Goal: Task Accomplishment & Management: Manage account settings

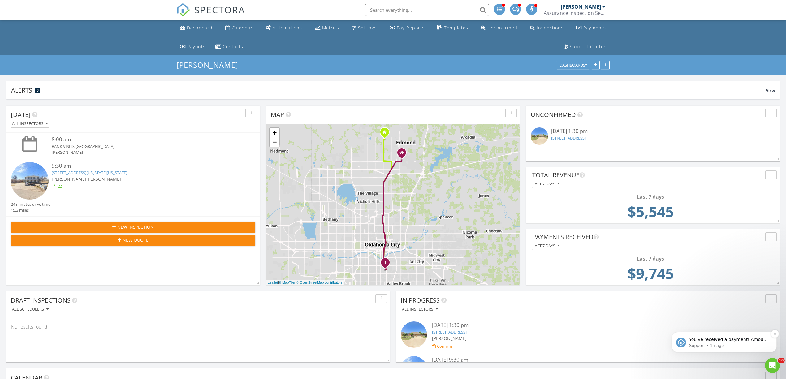
click at [718, 342] on p "You've received a payment! Amount $560.00 Fee $3.99 Net $556.01 Transaction # p…" at bounding box center [729, 340] width 80 height 6
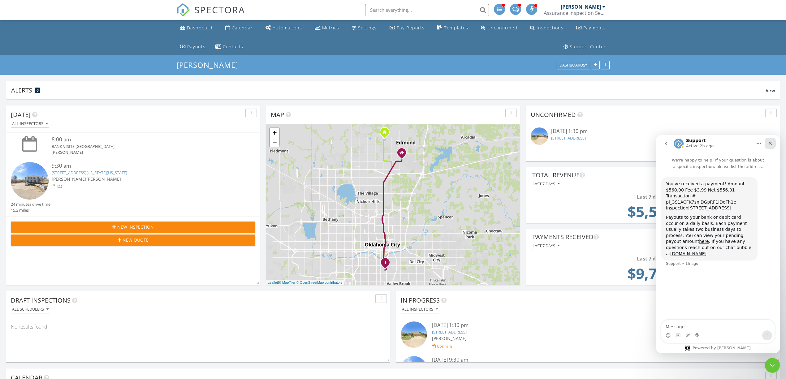
click at [770, 144] on icon "Close" at bounding box center [770, 143] width 5 height 5
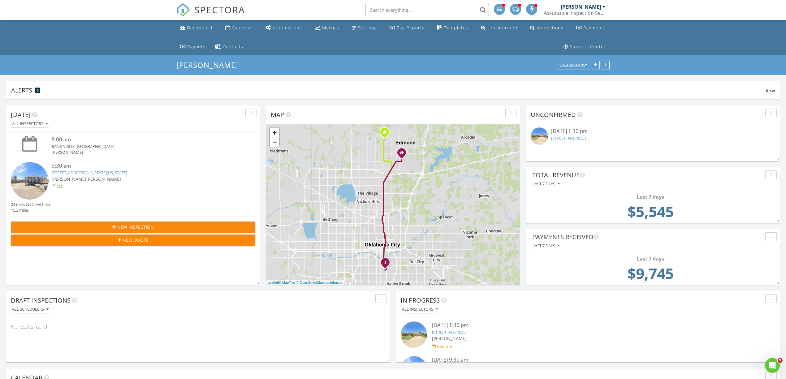
click at [96, 176] on span "[PERSON_NAME]" at bounding box center [103, 179] width 35 height 6
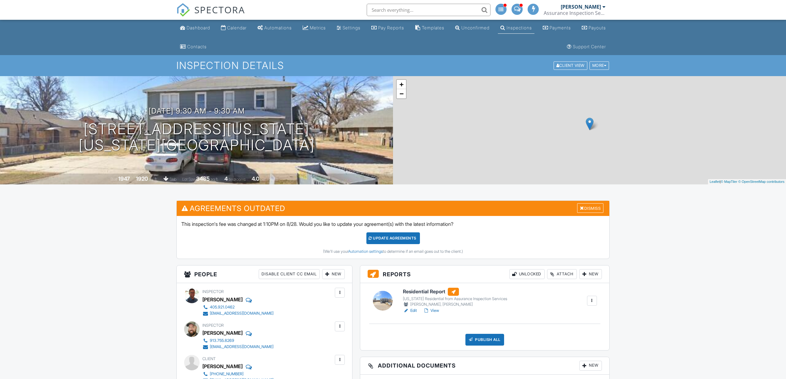
scroll to position [385, 0]
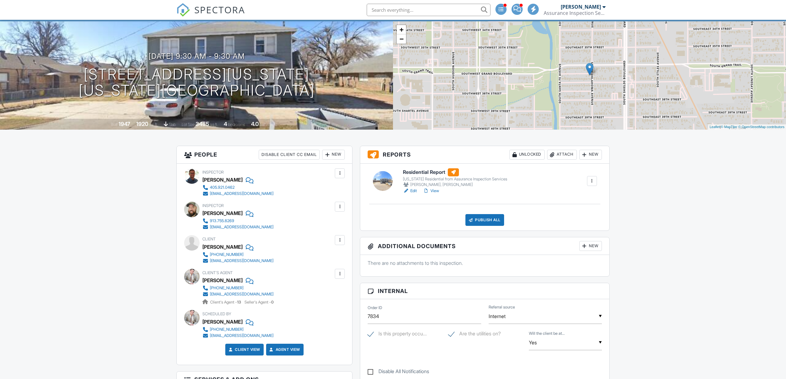
click at [588, 155] on div "New" at bounding box center [590, 155] width 23 height 10
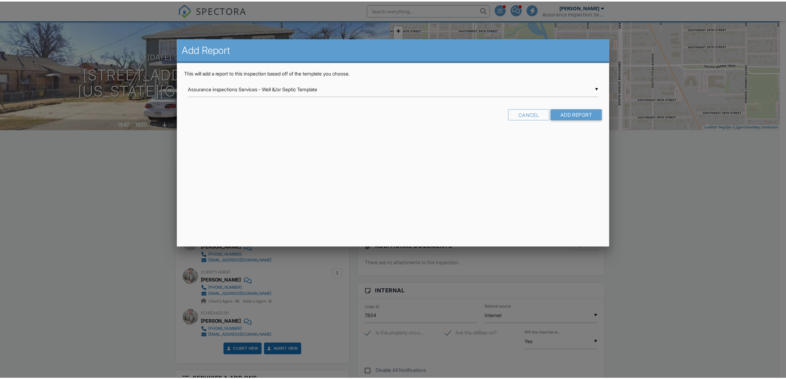
scroll to position [0, 0]
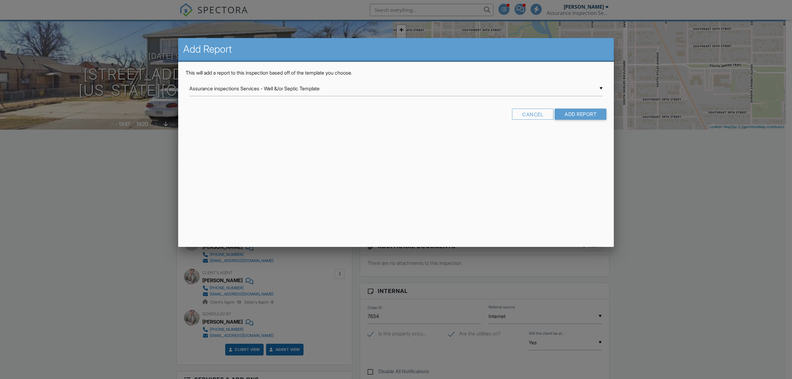
click at [86, 232] on div at bounding box center [396, 206] width 792 height 474
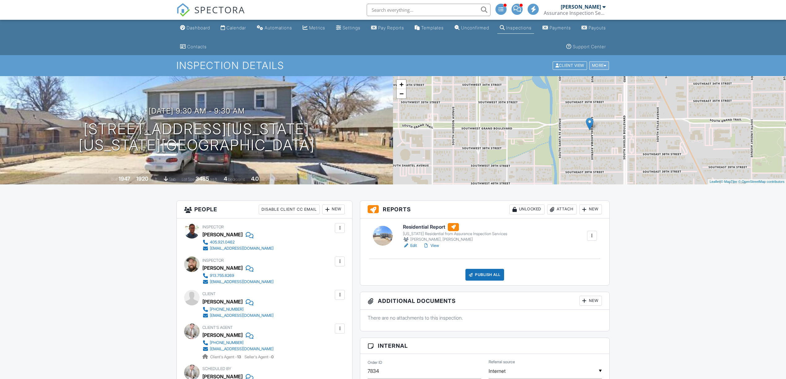
click at [597, 63] on div "More" at bounding box center [599, 66] width 20 height 8
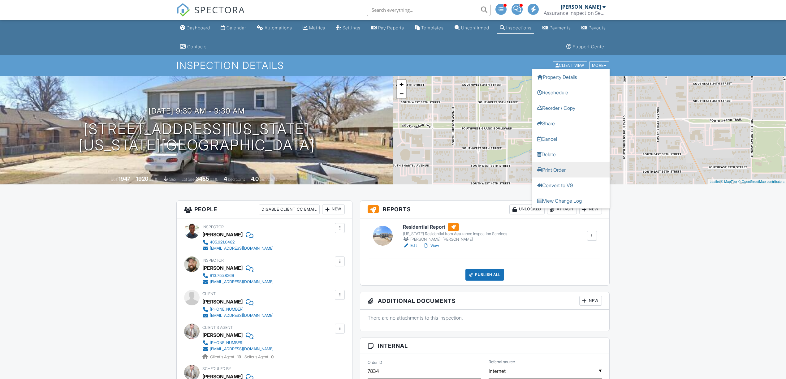
click at [558, 171] on link "Print Order" at bounding box center [570, 169] width 77 height 15
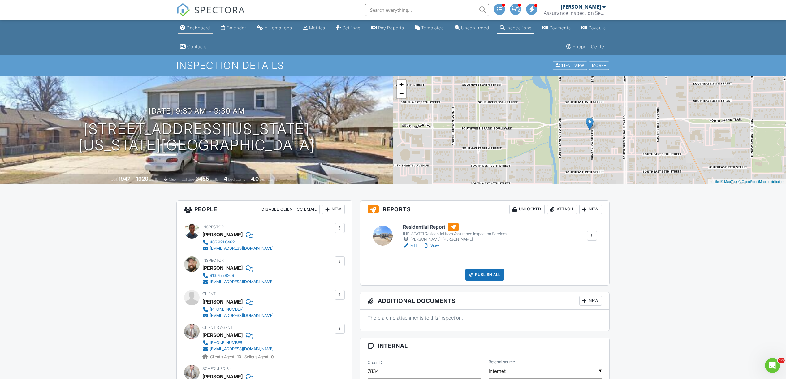
click at [202, 26] on div "Dashboard" at bounding box center [199, 27] width 24 height 5
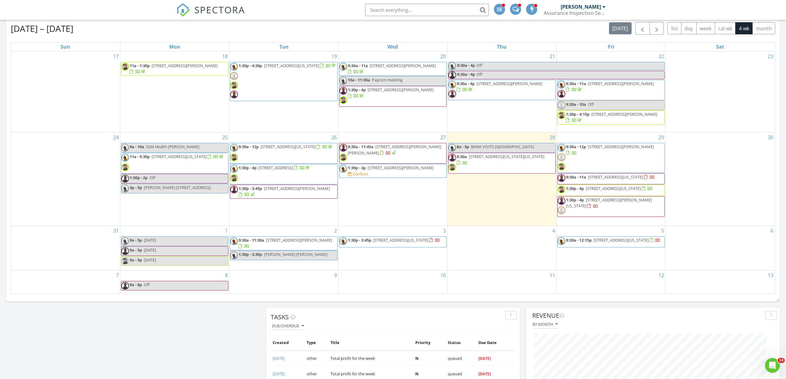
scroll to position [385, 0]
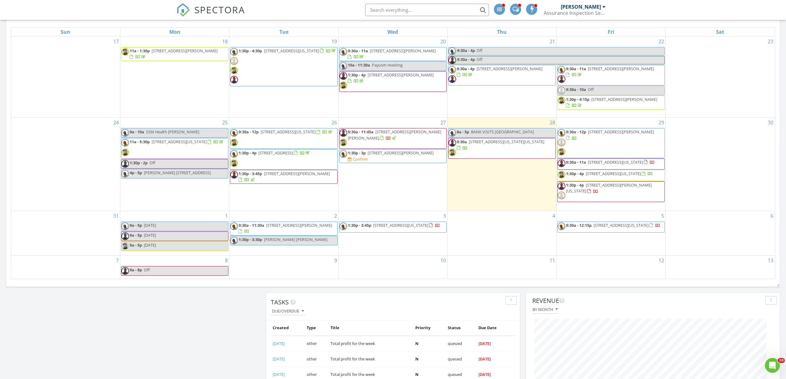
click at [296, 253] on div "2 9:30a - 11:30a 416 Old Farm Rd, Edmond 73034 1:30p - 3:30p Lauren Roberts Kel…" at bounding box center [283, 233] width 109 height 45
click at [287, 226] on link "Inspection" at bounding box center [283, 227] width 32 height 10
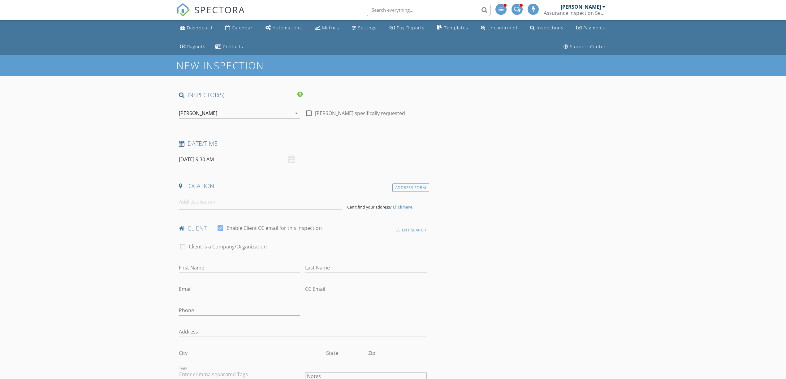
click at [308, 114] on div at bounding box center [309, 113] width 11 height 11
checkbox input "true"
click at [202, 155] on input "09/02/2025 9:30 AM" at bounding box center [239, 159] width 121 height 15
type input "10"
type input "09/02/2025 10:30 AM"
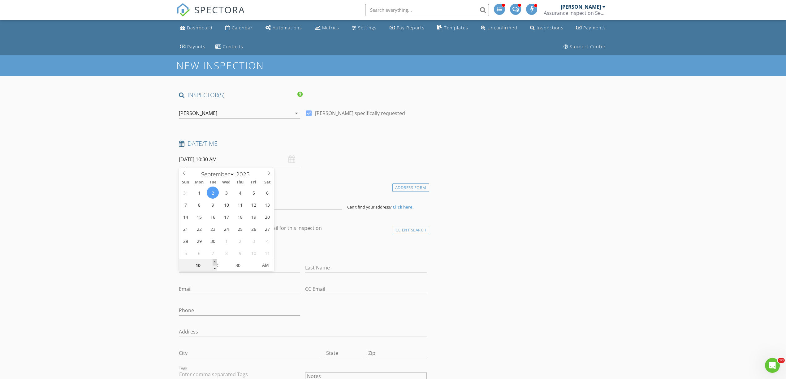
click at [215, 261] on span at bounding box center [215, 262] width 4 height 6
type input "11"
type input "09/02/2025 11:30 AM"
click at [215, 261] on span at bounding box center [215, 262] width 4 height 6
type input "12"
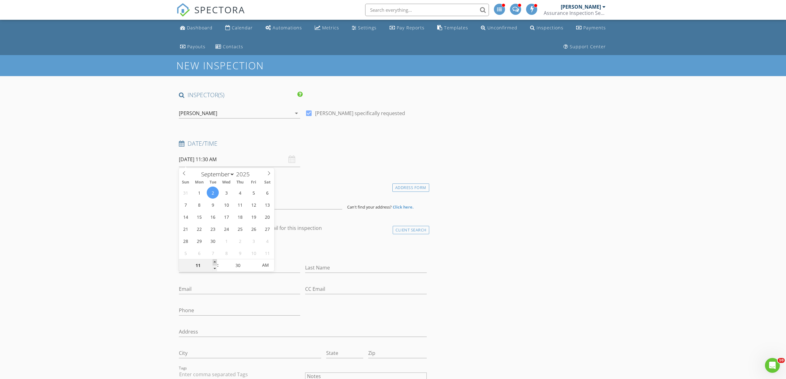
type input "09/02/2025 12:30 PM"
click at [215, 261] on span at bounding box center [215, 262] width 4 height 6
type input "01"
type input "09/02/2025 1:30 PM"
click at [215, 261] on span at bounding box center [215, 262] width 4 height 6
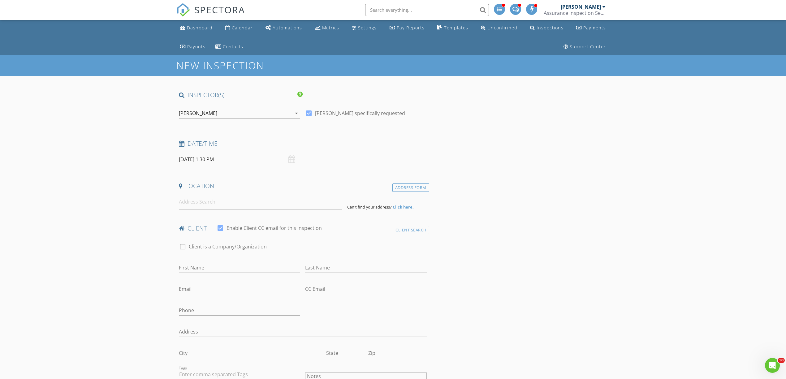
click at [201, 203] on input at bounding box center [260, 201] width 163 height 15
type input "1034 Villas Creek Drive, Edmond, OK, USA"
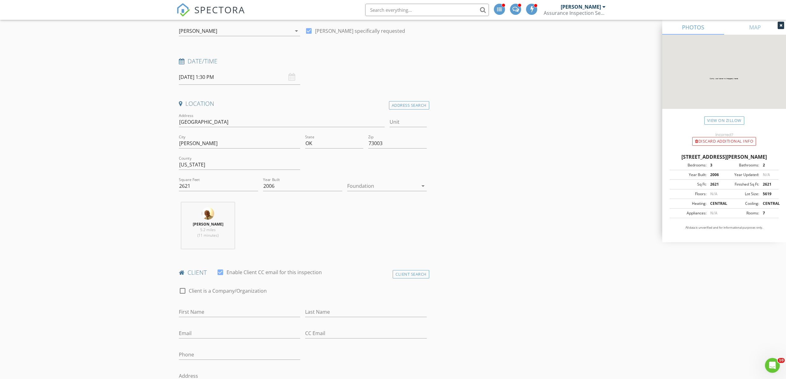
scroll to position [28, 0]
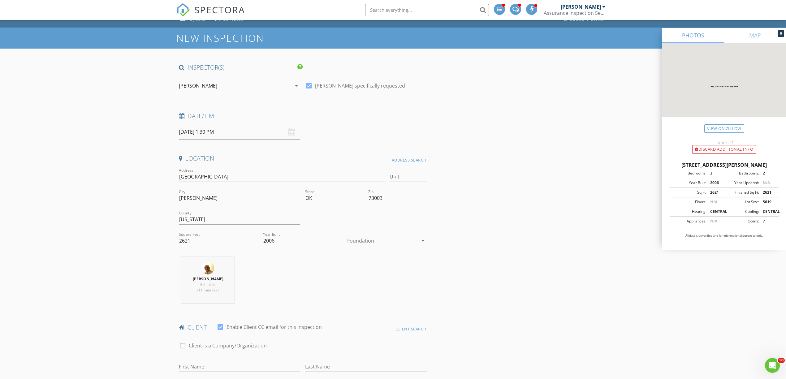
click at [422, 242] on icon "arrow_drop_down" at bounding box center [422, 240] width 7 height 7
click at [373, 272] on div "Slab" at bounding box center [386, 273] width 69 height 7
click at [207, 243] on input "2621" at bounding box center [218, 241] width 79 height 10
type input "2"
type input "2755"
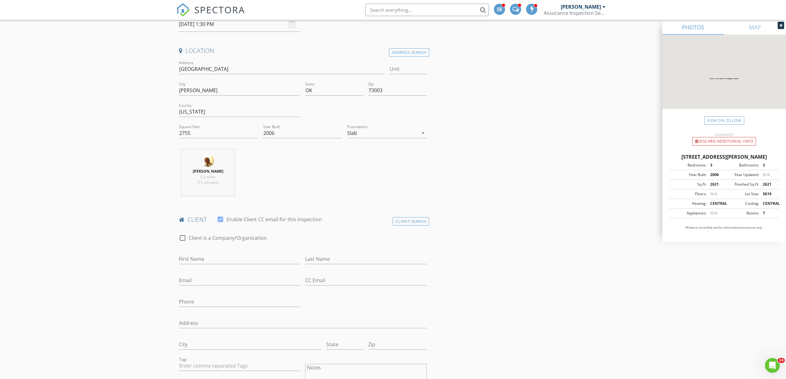
scroll to position [165, 0]
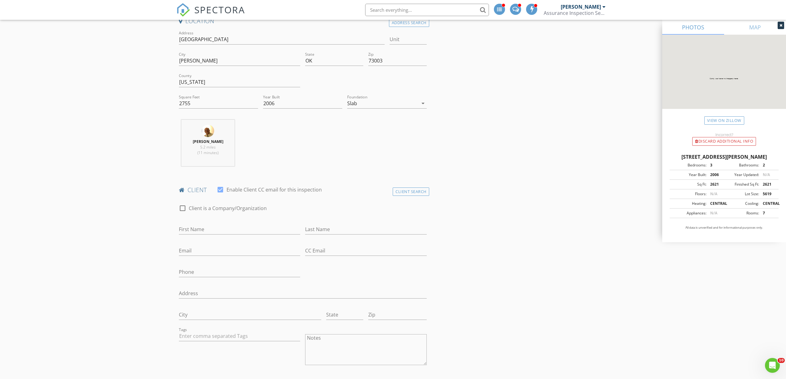
drag, startPoint x: 780, startPoint y: 25, endPoint x: 648, endPoint y: 90, distance: 147.5
click at [779, 26] on icon at bounding box center [780, 26] width 3 height 4
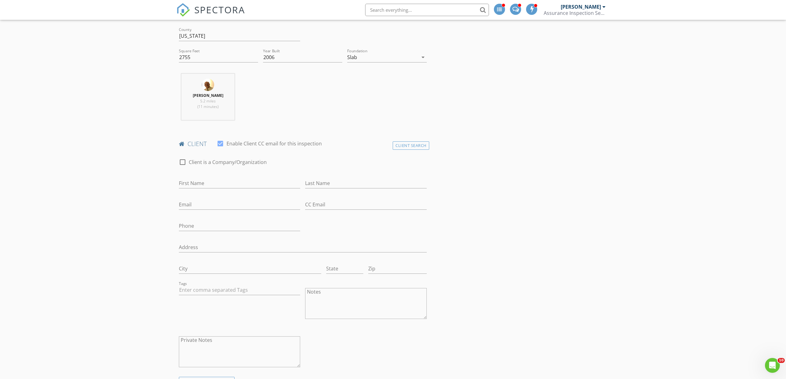
scroll to position [220, 0]
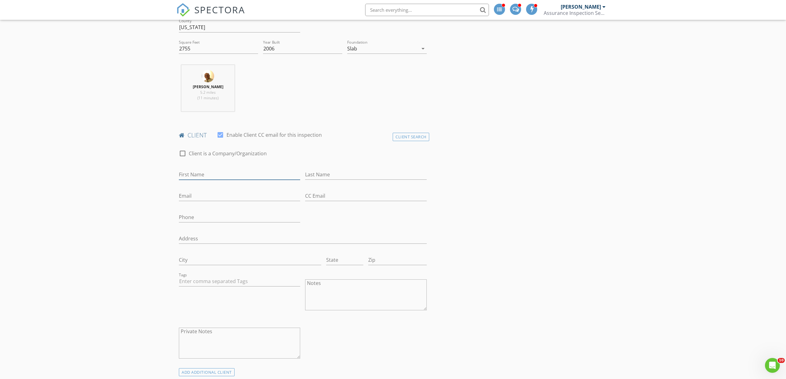
click at [194, 175] on input "First Name" at bounding box center [239, 175] width 121 height 10
type input "[PERSON_NAME] &"
type input "L"
type input "Lisa Ludlam"
click at [191, 194] on input "Email" at bounding box center [239, 196] width 121 height 10
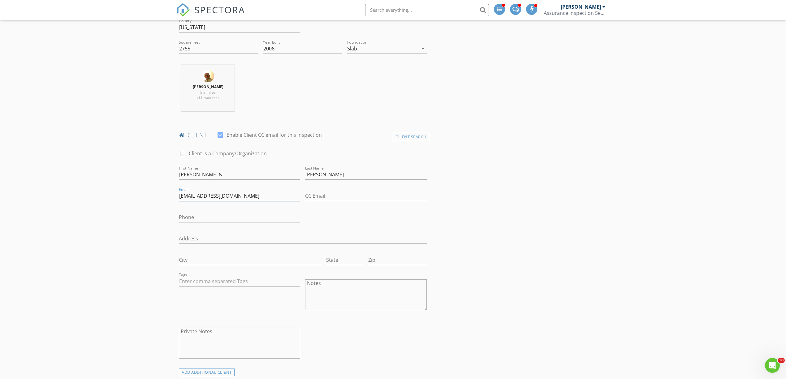
type input "legalclerk2@okcfirm.com"
click at [315, 196] on input "CC Email" at bounding box center [365, 196] width 121 height 10
type input "lisa@okcfirm.com"
click at [184, 216] on input "Phone" at bounding box center [239, 217] width 121 height 10
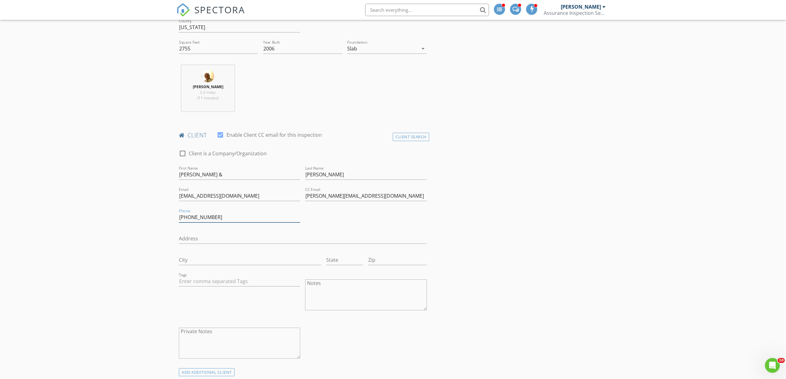
type input "405-834-8247"
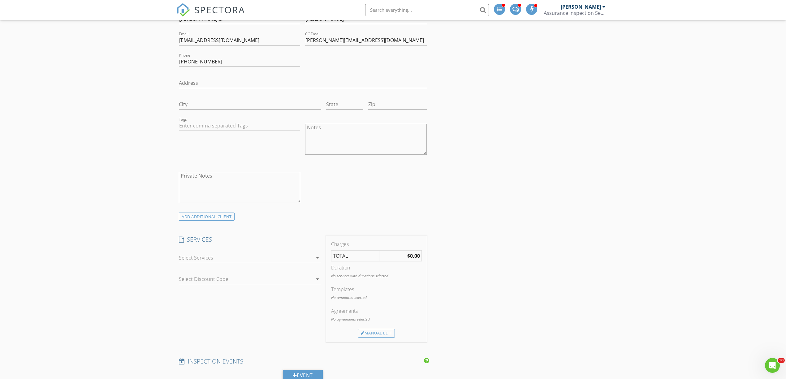
scroll to position [385, 0]
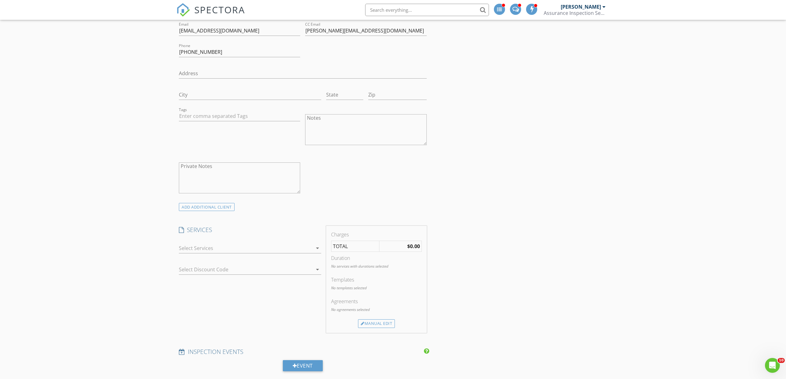
click at [316, 252] on icon "arrow_drop_down" at bounding box center [317, 247] width 7 height 7
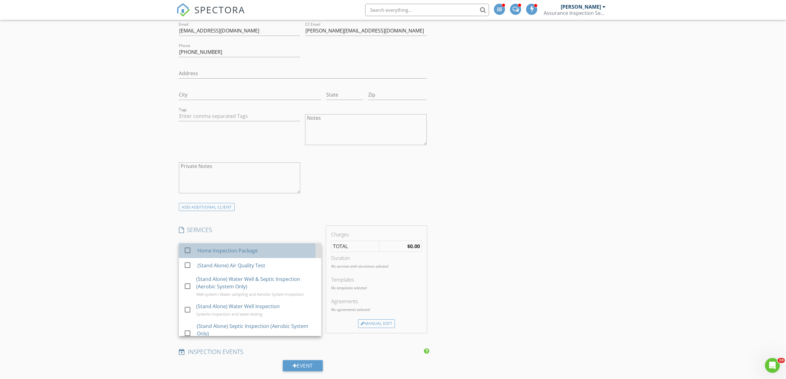
click at [255, 251] on div "Home Inspection Package" at bounding box center [227, 250] width 60 height 7
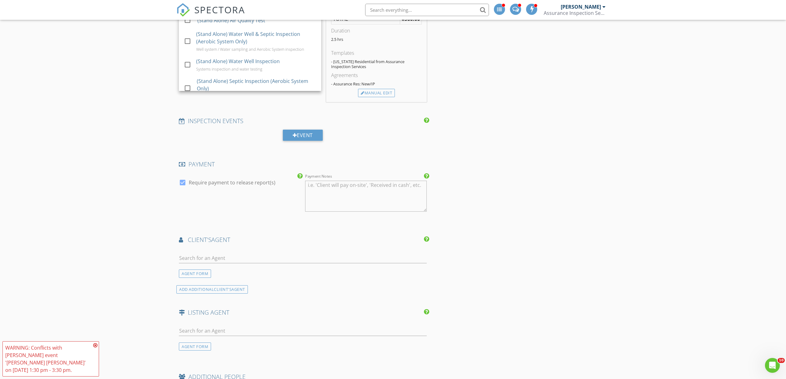
scroll to position [632, 0]
click at [192, 258] on input "text" at bounding box center [303, 256] width 248 height 10
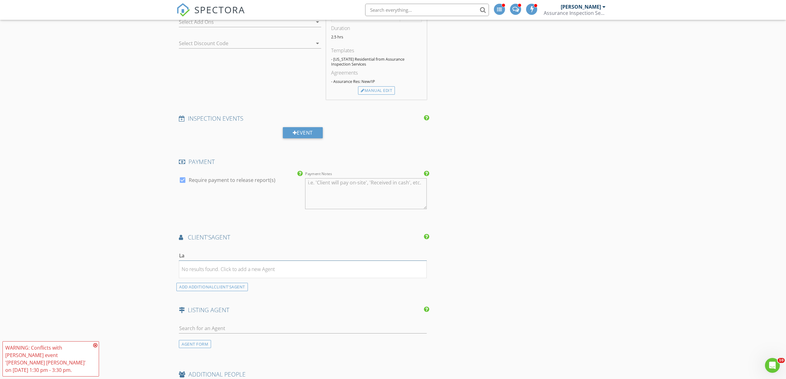
type input "L"
type input "Laura"
click at [221, 270] on div "Laura Robertson" at bounding box center [236, 266] width 80 height 7
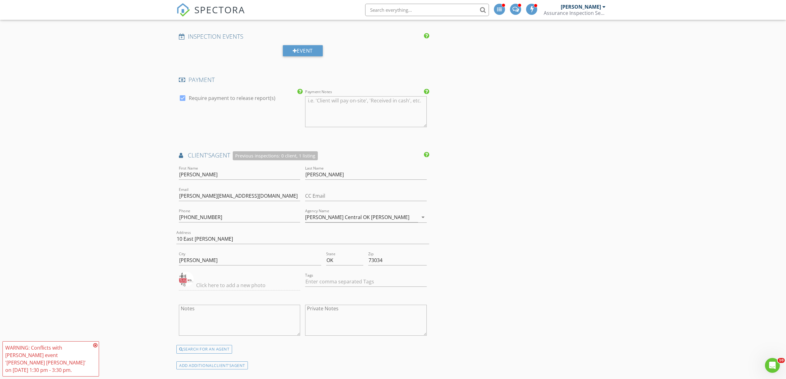
scroll to position [715, 0]
click at [314, 197] on input "CC Email" at bounding box center [365, 196] width 121 height 10
type input "Info@hometeam.com"
click at [483, 233] on div "INSPECTOR(S) check_box Dale McCullock PRIMARY check_box_outline_blank Kaleb McC…" at bounding box center [392, 69] width 433 height 1387
click at [157, 238] on div "New Inspection INSPECTOR(S) check_box Dale McCullock PRIMARY check_box_outline_…" at bounding box center [393, 58] width 786 height 1437
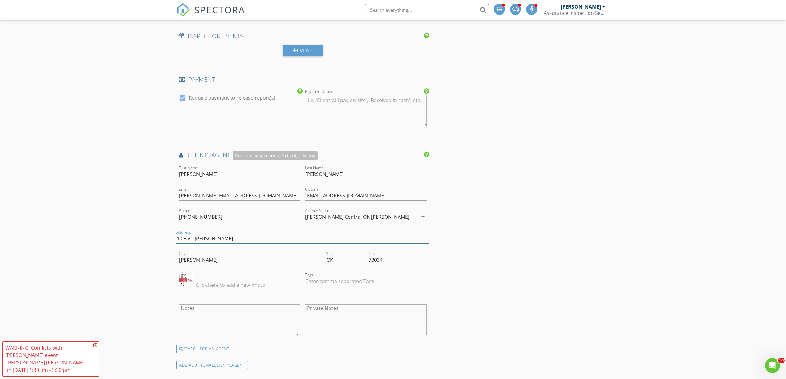
drag, startPoint x: 227, startPoint y: 240, endPoint x: 175, endPoint y: 244, distance: 52.4
click at [175, 244] on div "New Inspection INSPECTOR(S) check_box Dale McCullock PRIMARY check_box_outline_…" at bounding box center [393, 58] width 786 height 1437
click at [150, 246] on div "New Inspection INSPECTOR(S) check_box Dale McCullock PRIMARY check_box_outline_…" at bounding box center [393, 58] width 786 height 1437
drag, startPoint x: 385, startPoint y: 262, endPoint x: 313, endPoint y: 265, distance: 71.6
click at [316, 264] on div "City Edmond State OK Zip 73034" at bounding box center [302, 260] width 253 height 21
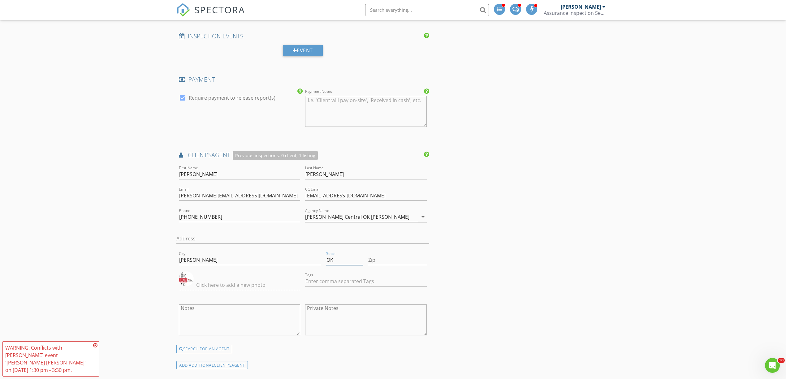
drag, startPoint x: 343, startPoint y: 257, endPoint x: 322, endPoint y: 262, distance: 21.3
click at [322, 262] on div "City Edmond State OK Zip" at bounding box center [302, 260] width 253 height 21
drag, startPoint x: 296, startPoint y: 263, endPoint x: 222, endPoint y: 249, distance: 75.6
click at [280, 260] on input "[PERSON_NAME]" at bounding box center [250, 260] width 142 height 10
drag, startPoint x: 207, startPoint y: 261, endPoint x: 130, endPoint y: 249, distance: 78.4
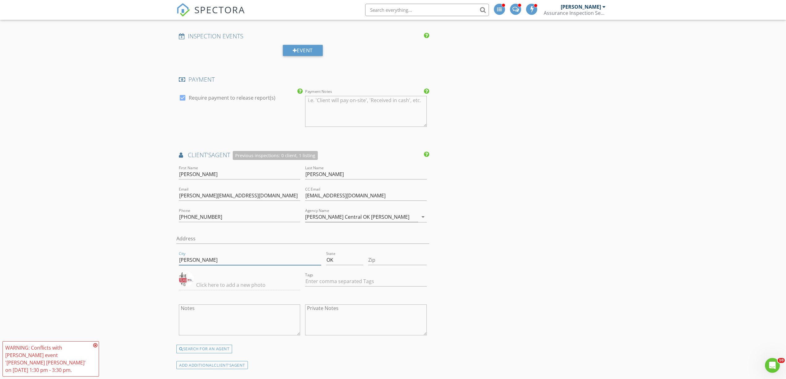
click at [136, 256] on div "New Inspection INSPECTOR(S) check_box Dale McCullock PRIMARY check_box_outline_…" at bounding box center [393, 58] width 786 height 1437
click at [130, 249] on div "New Inspection INSPECTOR(S) check_box Dale McCullock PRIMARY check_box_outline_…" at bounding box center [393, 58] width 786 height 1437
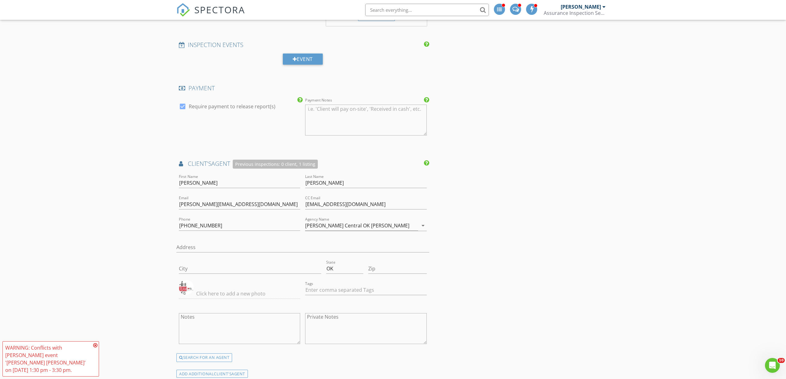
scroll to position [688, 0]
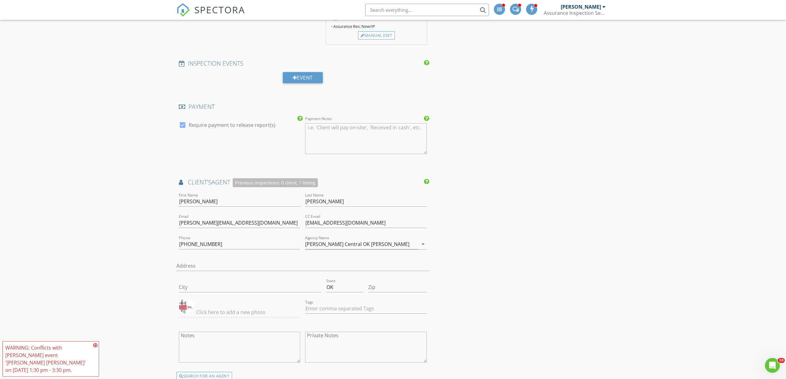
click at [132, 254] on div "New Inspection INSPECTOR(S) check_box Dale McCullock PRIMARY check_box_outline_…" at bounding box center [393, 86] width 786 height 1437
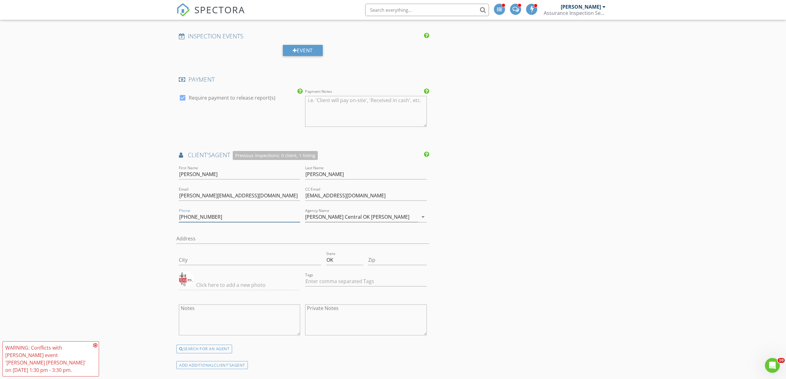
click at [220, 219] on input "(405) 833-5743" at bounding box center [239, 217] width 121 height 10
click at [148, 235] on div "New Inspection INSPECTOR(S) check_box Dale McCullock PRIMARY check_box_outline_…" at bounding box center [393, 58] width 786 height 1437
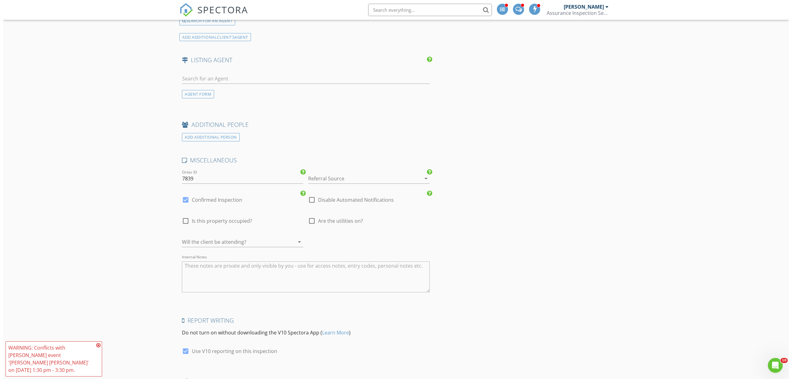
scroll to position [1116, 0]
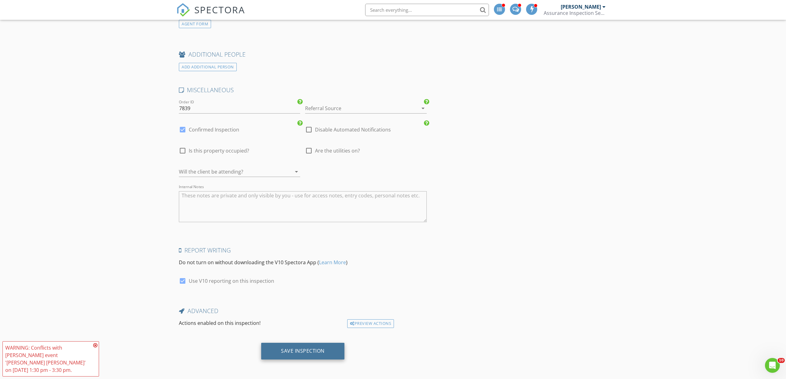
click at [317, 352] on div "Save Inspection" at bounding box center [303, 351] width 44 height 6
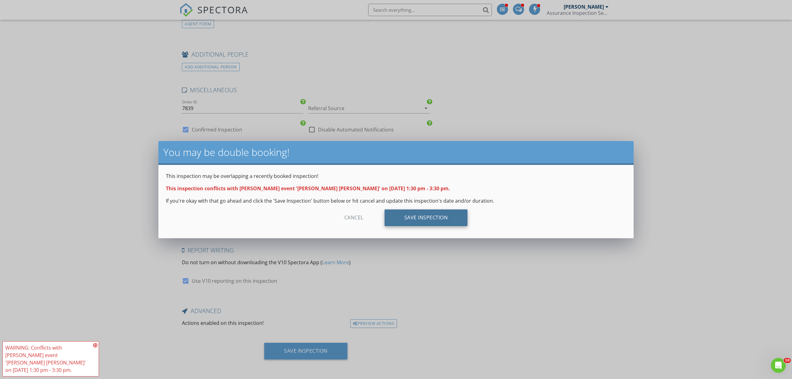
click at [436, 212] on div "Save Inspection" at bounding box center [426, 217] width 83 height 17
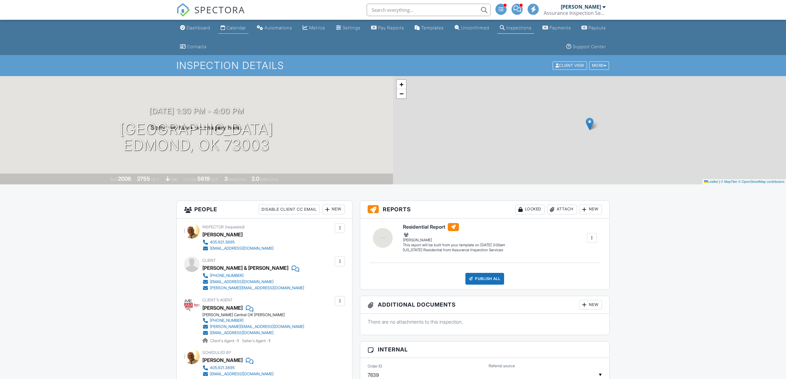
click at [245, 28] on div "Calendar" at bounding box center [235, 27] width 19 height 5
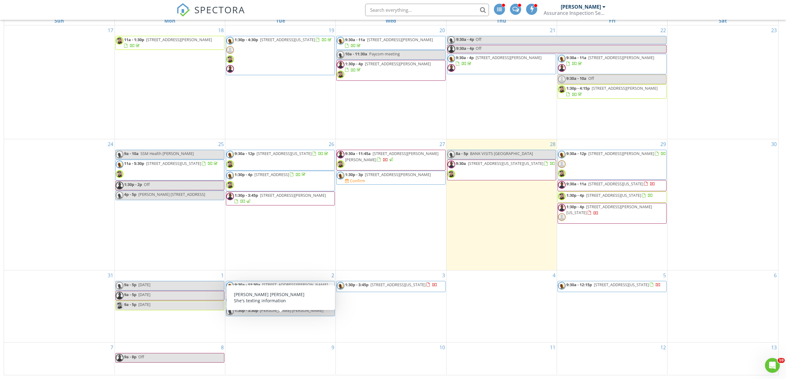
click at [282, 313] on span "[PERSON_NAME] [PERSON_NAME]" at bounding box center [291, 311] width 63 height 6
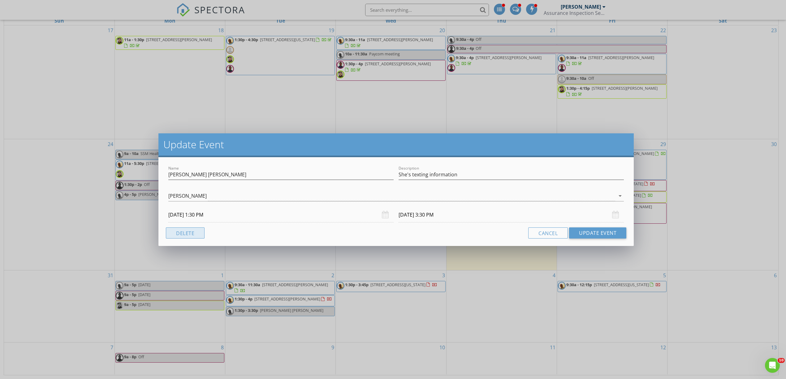
click at [190, 232] on button "Delete" at bounding box center [185, 232] width 39 height 11
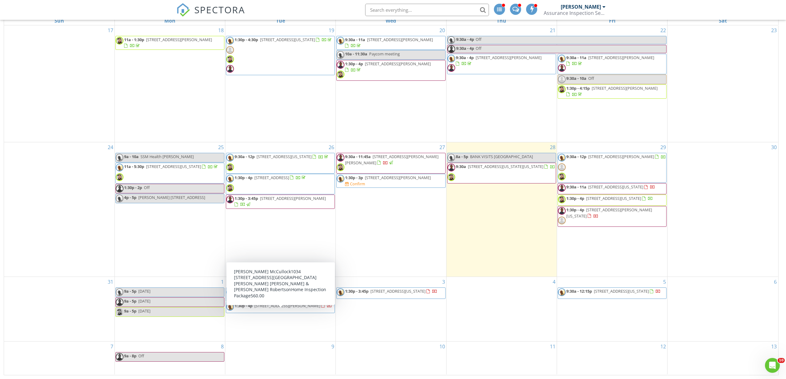
click at [284, 308] on span "[STREET_ADDRESS][PERSON_NAME]" at bounding box center [287, 306] width 66 height 6
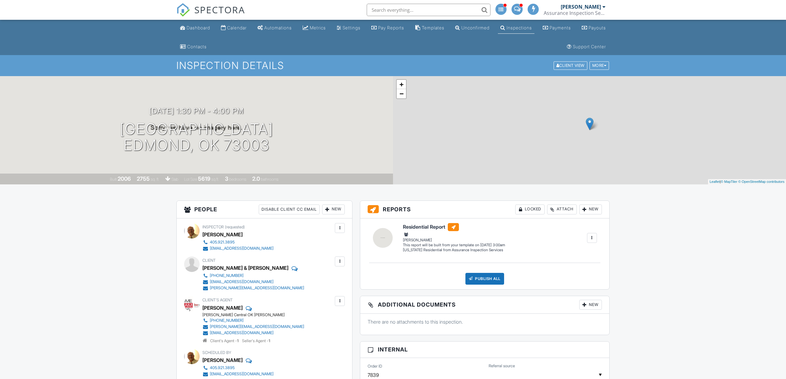
click at [387, 368] on input "7839" at bounding box center [424, 375] width 113 height 15
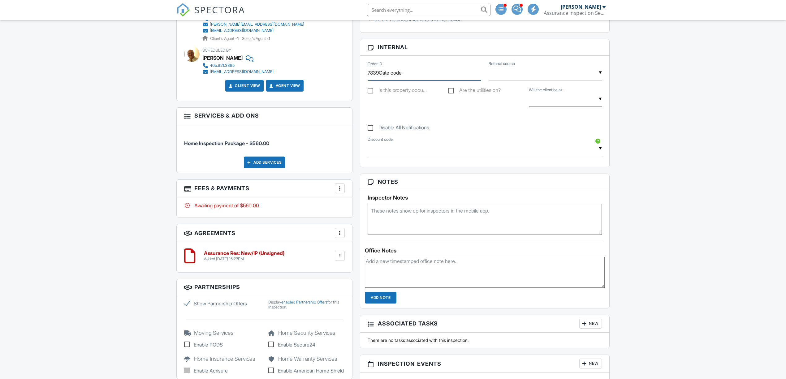
type input "7839Gate code"
click at [387, 216] on textarea at bounding box center [485, 219] width 234 height 31
type textarea "Gate Code #9099"
click at [389, 299] on input "Add Note" at bounding box center [381, 298] width 32 height 12
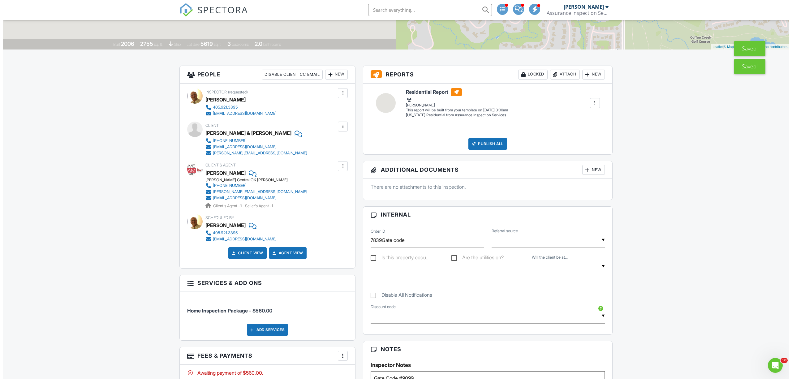
scroll to position [110, 0]
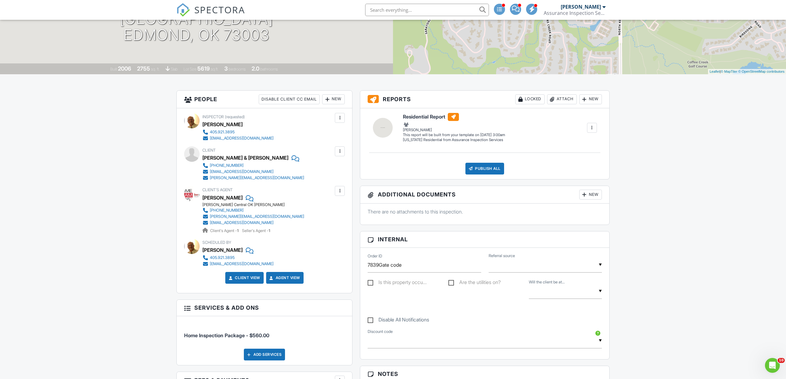
click at [332, 98] on div "New" at bounding box center [333, 99] width 23 height 10
click at [352, 119] on li "Inspector" at bounding box center [355, 117] width 61 height 15
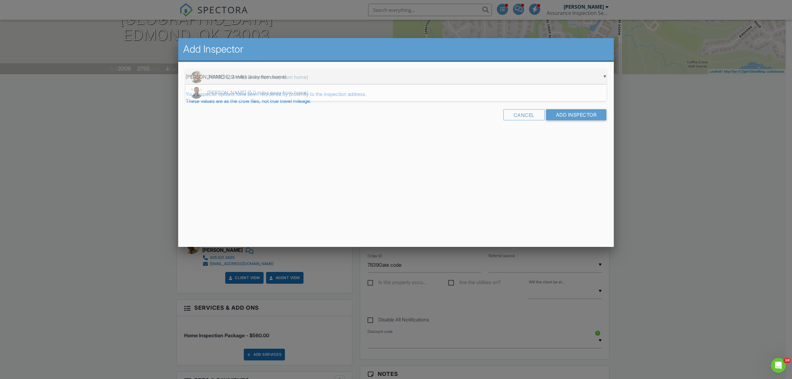
click at [604, 72] on div "▼ Greg Scioli (2.3 miles away from home) Greg Scioli (2.3 miles away from home)…" at bounding box center [396, 76] width 421 height 15
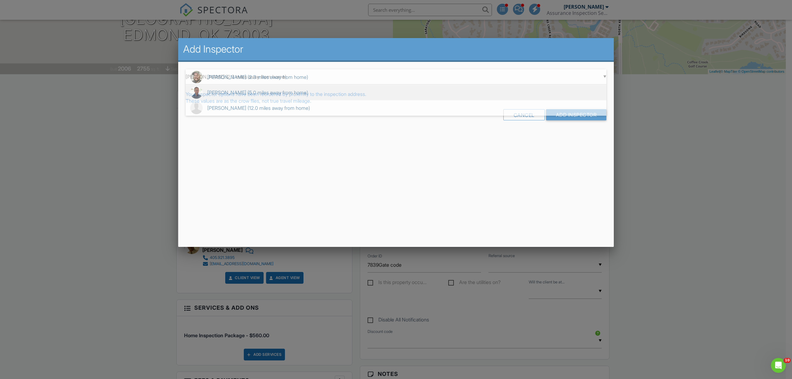
click at [327, 95] on span "Kaleb McCullock (5.0 miles away from home)" at bounding box center [396, 92] width 421 height 15
type input "Kaleb McCullock (5.0 miles away from home)"
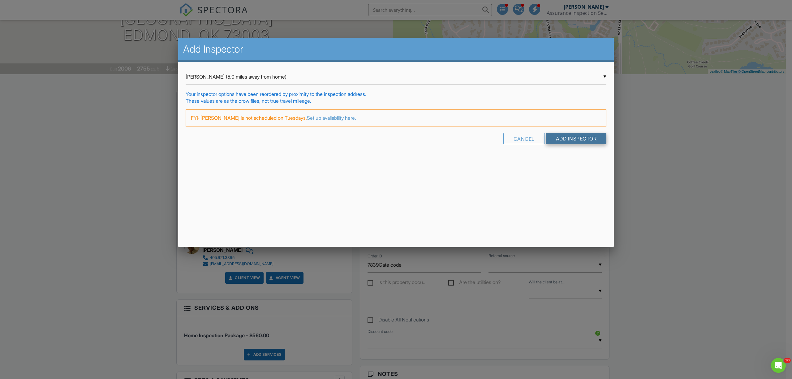
click at [585, 136] on input "Add Inspector" at bounding box center [576, 138] width 61 height 11
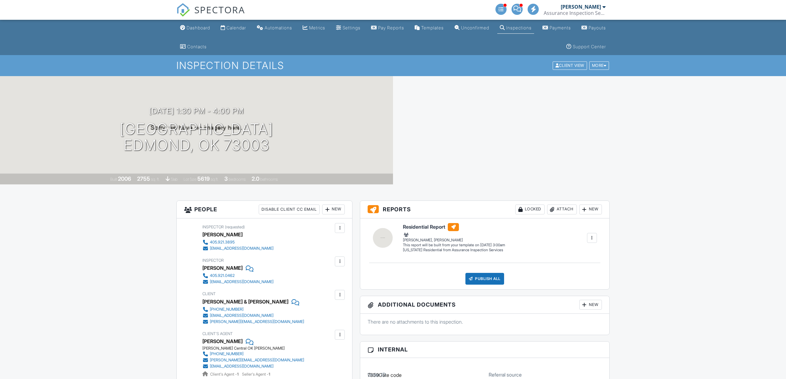
scroll to position [194, 0]
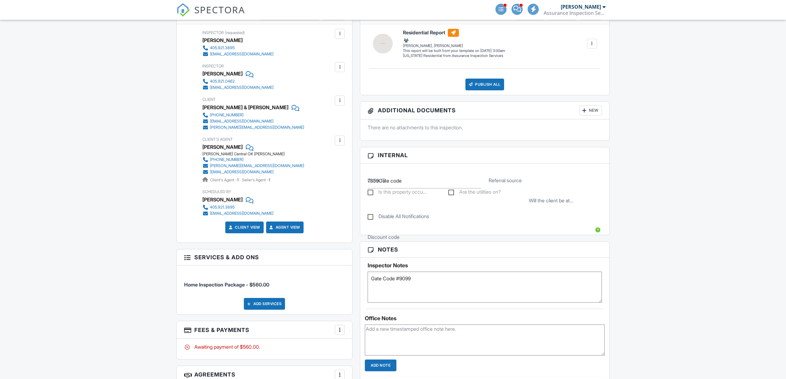
click at [259, 298] on div "Add Services" at bounding box center [264, 304] width 41 height 12
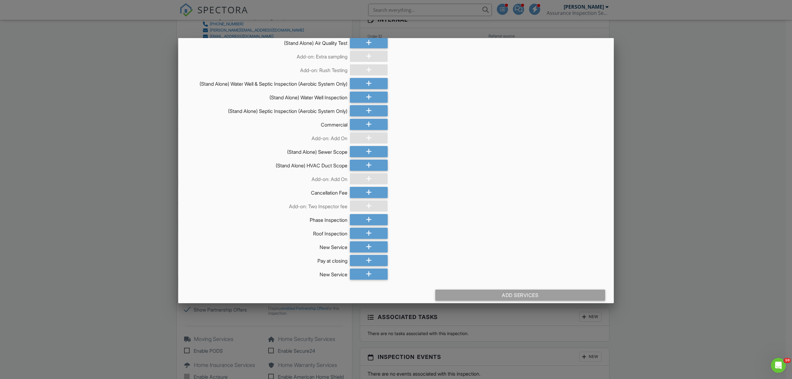
scroll to position [185, 0]
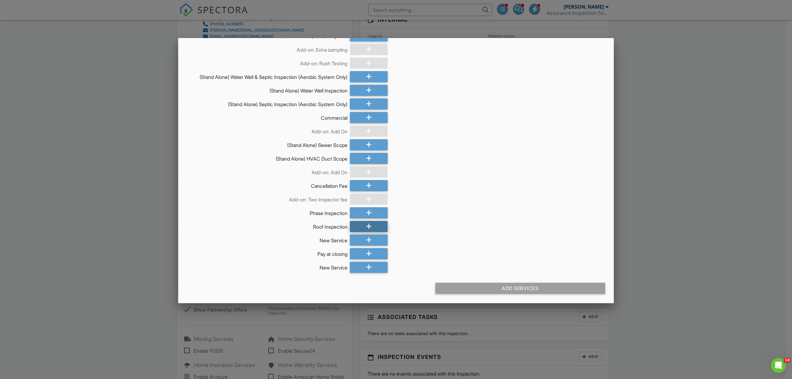
click at [368, 226] on icon at bounding box center [369, 226] width 6 height 11
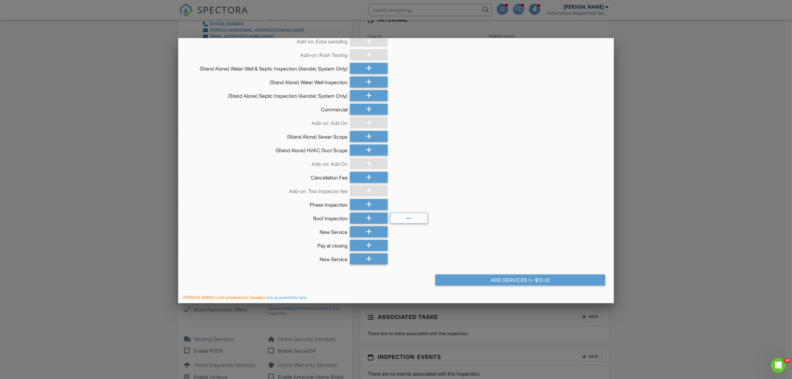
scroll to position [195, 0]
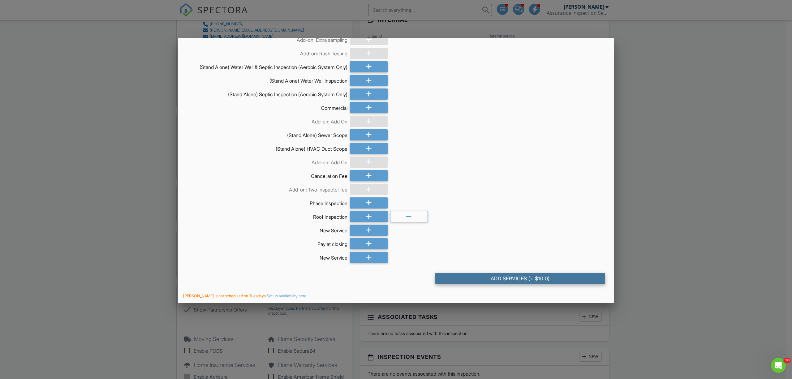
click at [456, 276] on div "Add Services (+ $10.0)" at bounding box center [520, 278] width 170 height 11
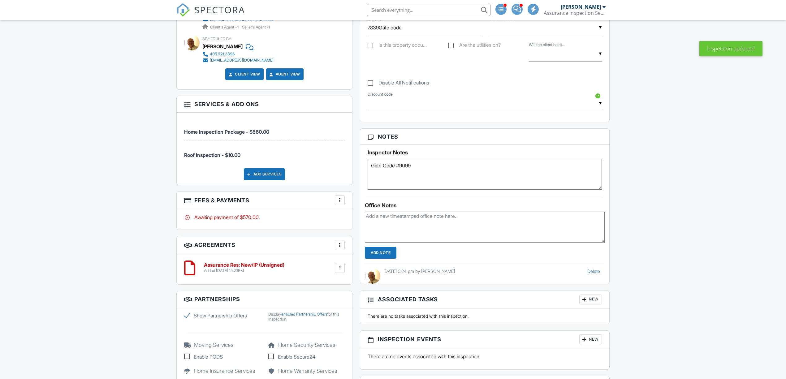
scroll to position [440, 0]
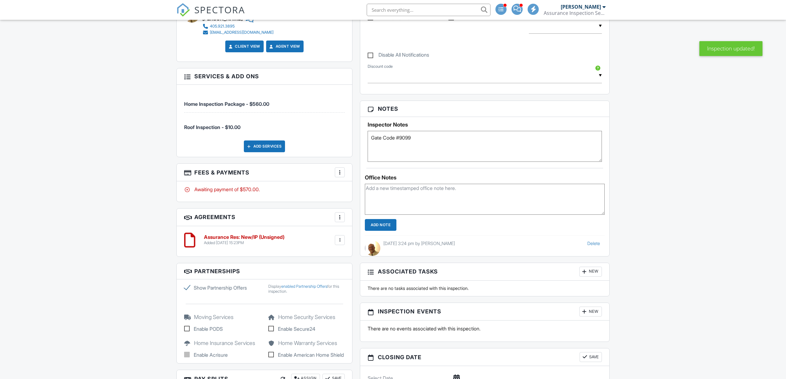
click at [403, 156] on textarea "Gate Code #9099" at bounding box center [485, 146] width 234 height 31
click at [388, 227] on input "Add Note" at bounding box center [381, 225] width 32 height 12
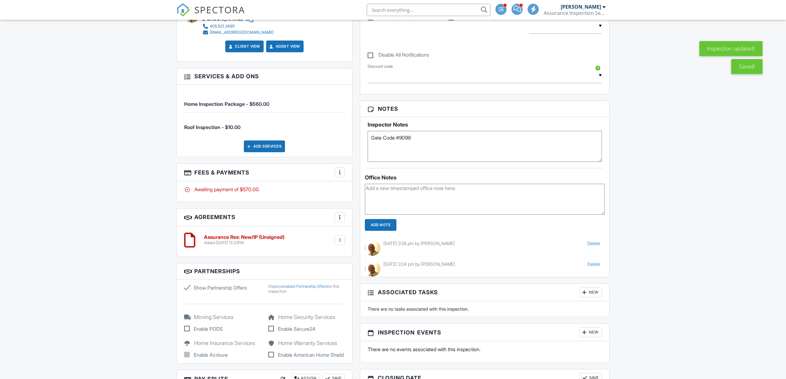
click at [394, 151] on textarea "Gate Code #9099" at bounding box center [485, 146] width 234 height 31
click at [413, 141] on textarea "Gate Code #9099" at bounding box center [485, 146] width 234 height 31
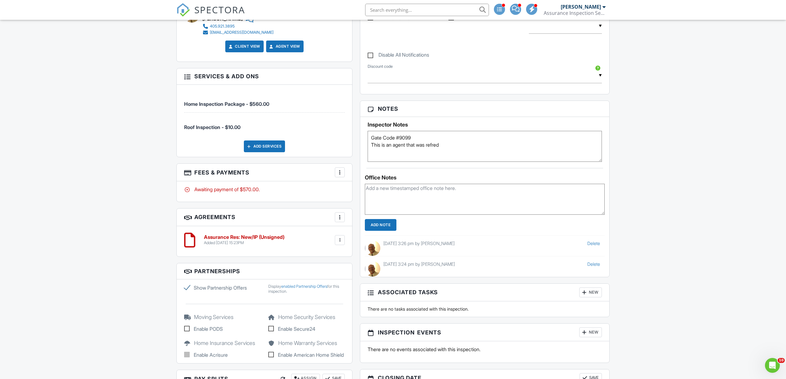
drag, startPoint x: 437, startPoint y: 143, endPoint x: 425, endPoint y: 153, distance: 16.0
click at [425, 153] on textarea "Gate Code #9099" at bounding box center [485, 146] width 234 height 31
drag, startPoint x: 439, startPoint y: 147, endPoint x: 416, endPoint y: 153, distance: 23.6
click at [415, 153] on textarea "Gate Code #9099" at bounding box center [485, 146] width 234 height 31
click at [455, 149] on textarea "Gate Code #9099" at bounding box center [485, 146] width 234 height 31
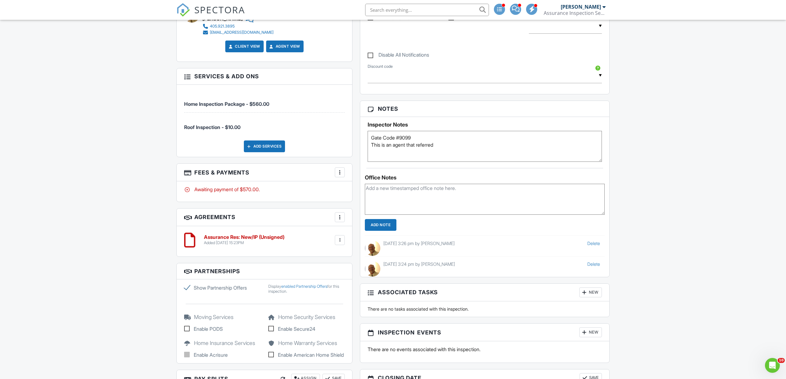
click at [419, 144] on textarea "Gate Code #9099" at bounding box center [485, 146] width 234 height 31
click at [454, 144] on textarea "Gate Code #9099" at bounding box center [485, 146] width 234 height 31
click at [512, 152] on textarea "Gate Code #9099" at bounding box center [485, 146] width 234 height 31
type textarea "Gate Code #9099 This is an agent that was referred by [PERSON_NAME]"
click at [371, 229] on input "Add Note" at bounding box center [381, 225] width 32 height 12
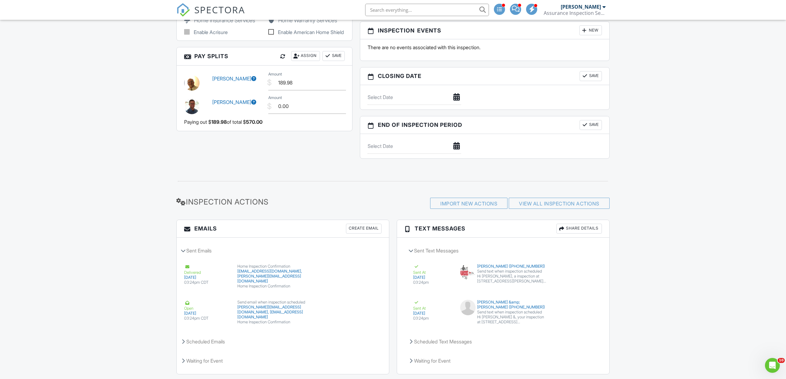
scroll to position [785, 0]
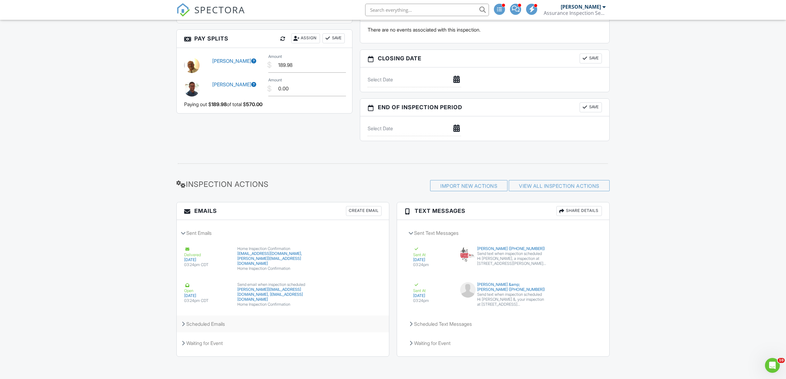
click at [212, 324] on div "Scheduled Emails" at bounding box center [283, 324] width 212 height 17
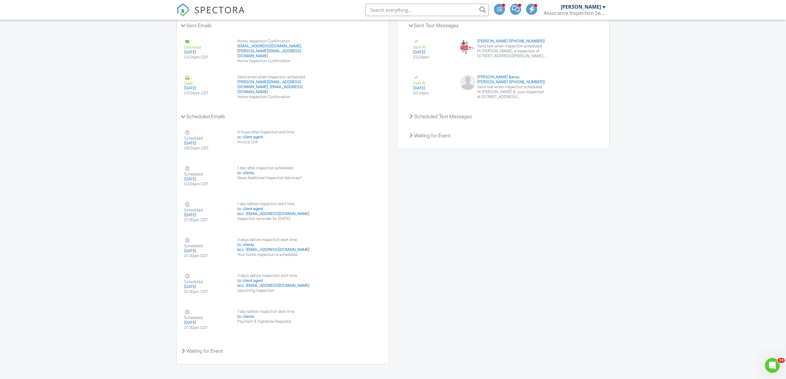
scroll to position [1001, 0]
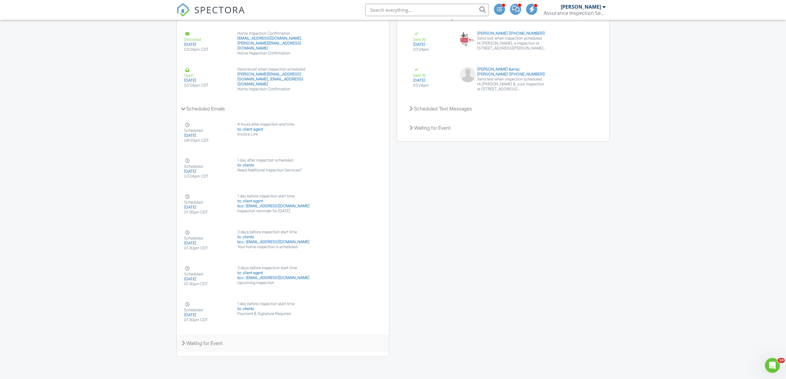
click at [209, 342] on div "Waiting for Event" at bounding box center [283, 343] width 212 height 17
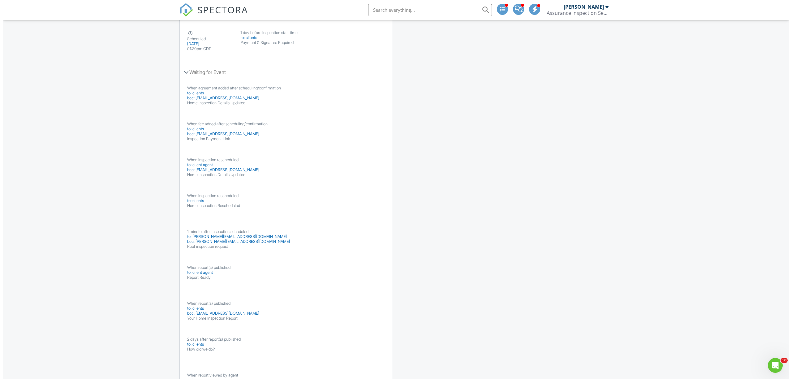
scroll to position [1276, 0]
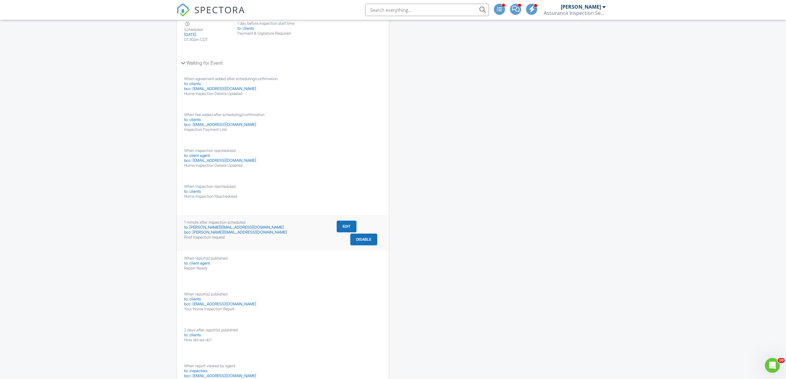
click at [349, 232] on button "Edit" at bounding box center [347, 227] width 20 height 12
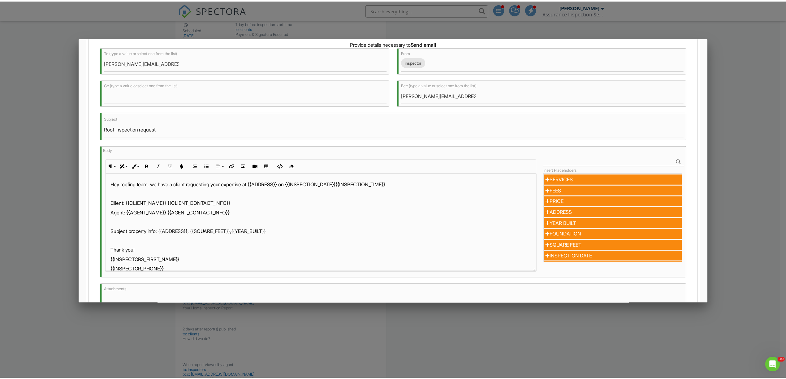
scroll to position [140, 0]
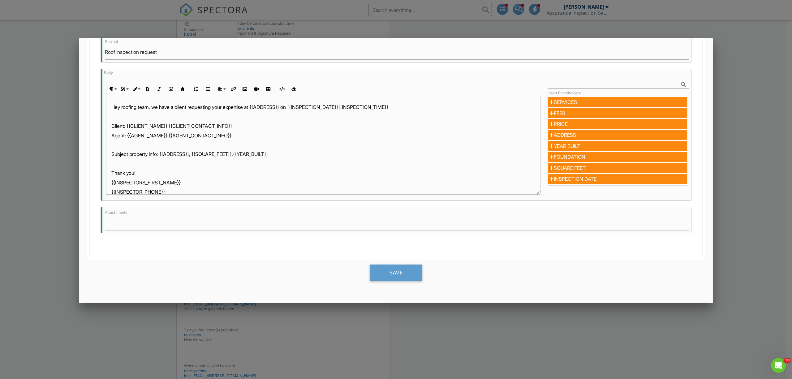
click at [751, 239] on div at bounding box center [396, 206] width 792 height 474
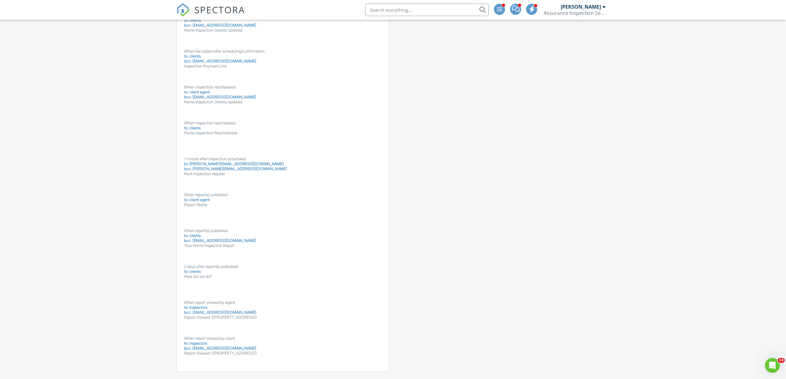
scroll to position [1360, 0]
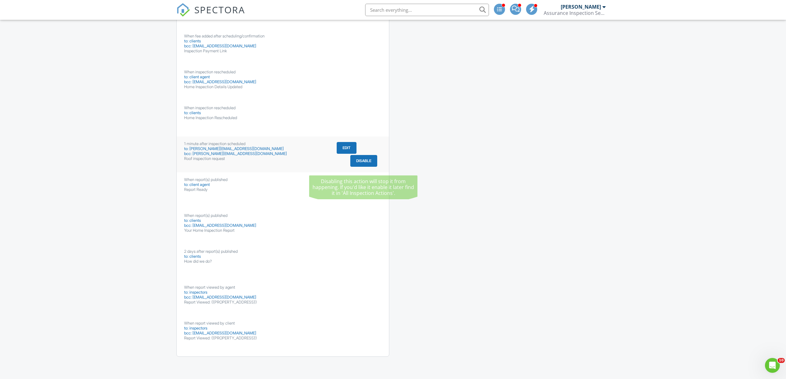
click at [367, 162] on button "Disable" at bounding box center [363, 161] width 27 height 12
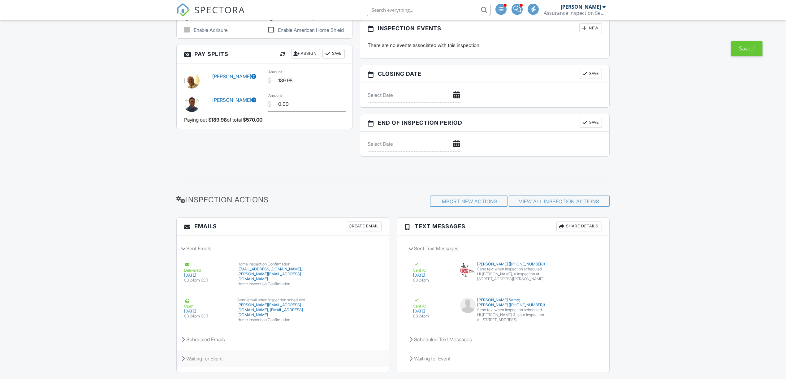
scroll to position [785, 0]
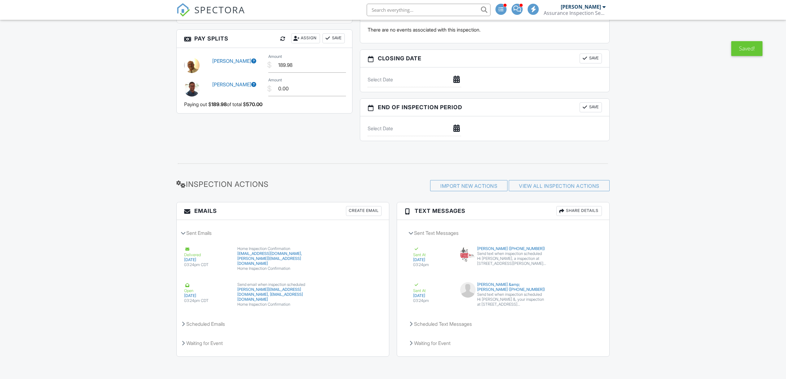
click at [216, 321] on div "Scheduled Emails" at bounding box center [283, 324] width 212 height 17
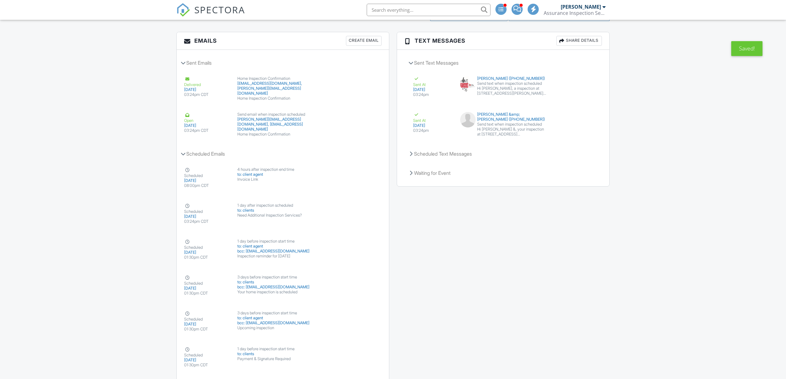
scroll to position [1001, 0]
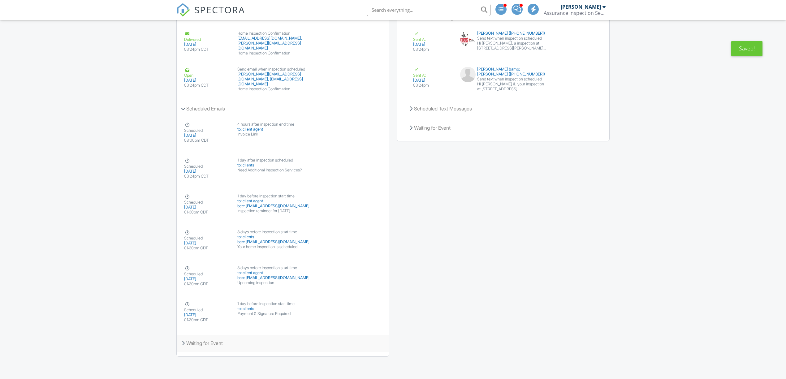
click at [210, 343] on div "Waiting for Event" at bounding box center [283, 343] width 212 height 17
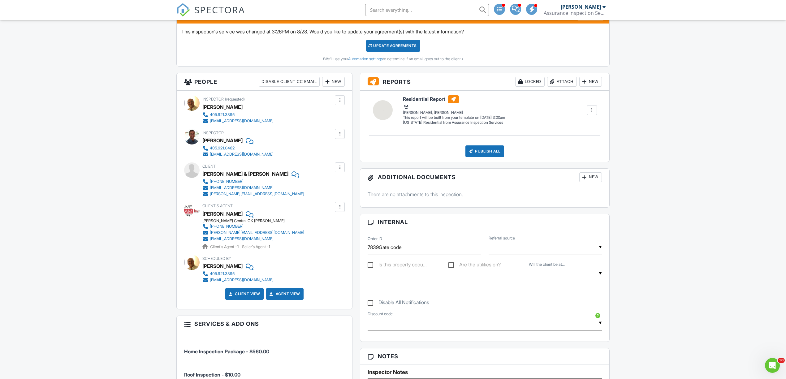
scroll to position [110, 0]
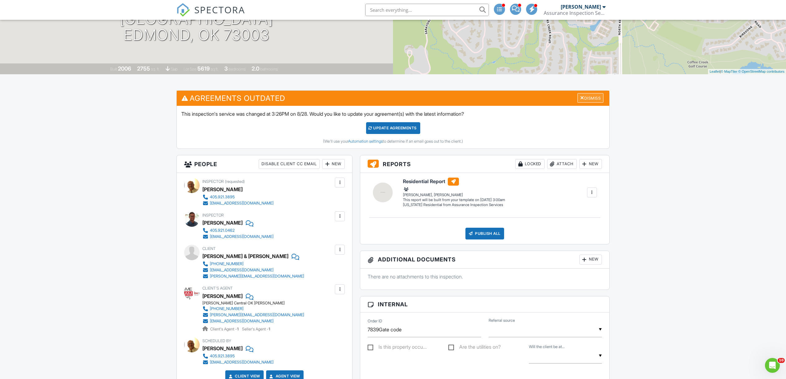
click at [592, 94] on div "Dismiss" at bounding box center [590, 98] width 26 height 10
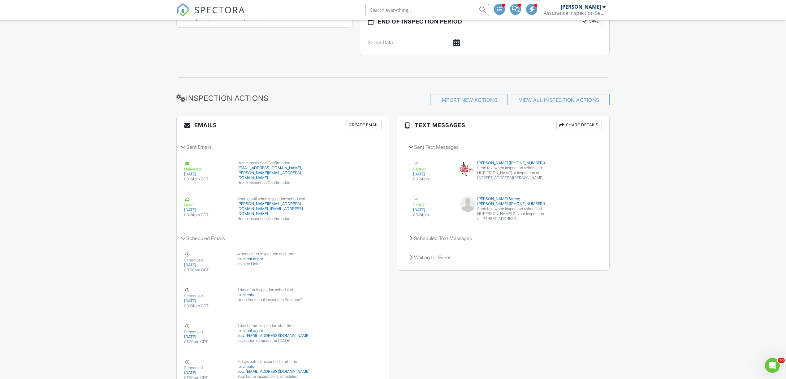
scroll to position [791, 0]
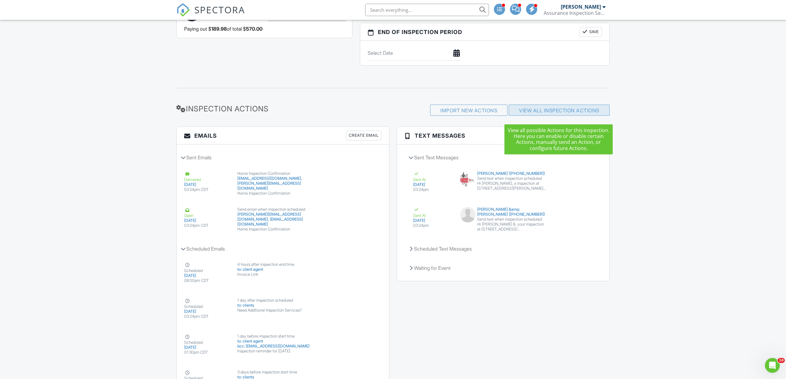
click at [567, 114] on link "View All Inspection Actions" at bounding box center [559, 110] width 80 height 6
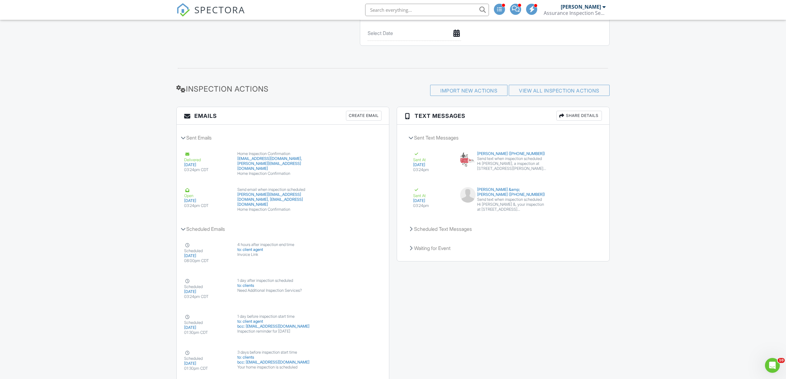
scroll to position [708, 0]
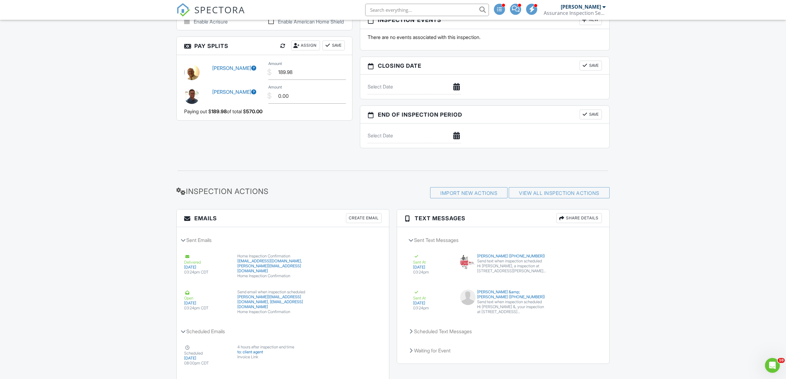
drag, startPoint x: 183, startPoint y: 243, endPoint x: 117, endPoint y: 247, distance: 66.6
click at [183, 242] on icon at bounding box center [183, 240] width 5 height 3
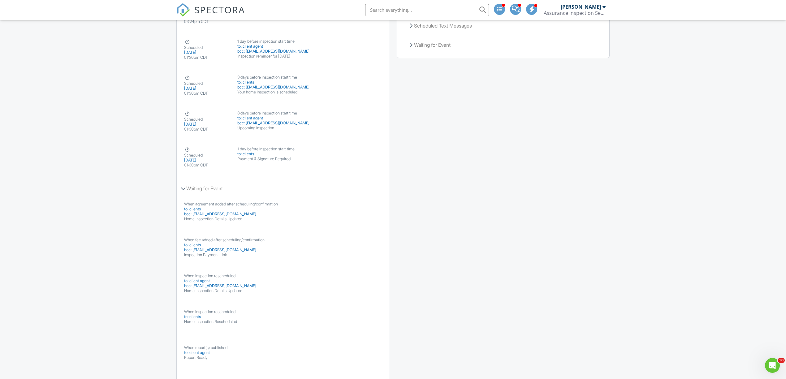
scroll to position [1066, 0]
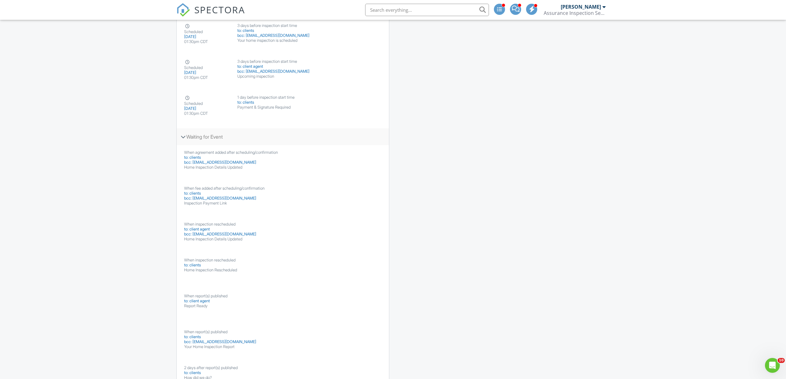
click at [184, 138] on div "Waiting for Event" at bounding box center [283, 136] width 212 height 17
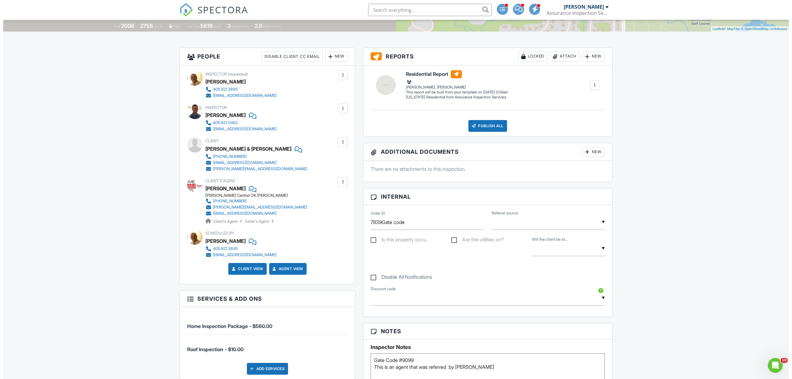
scroll to position [148, 0]
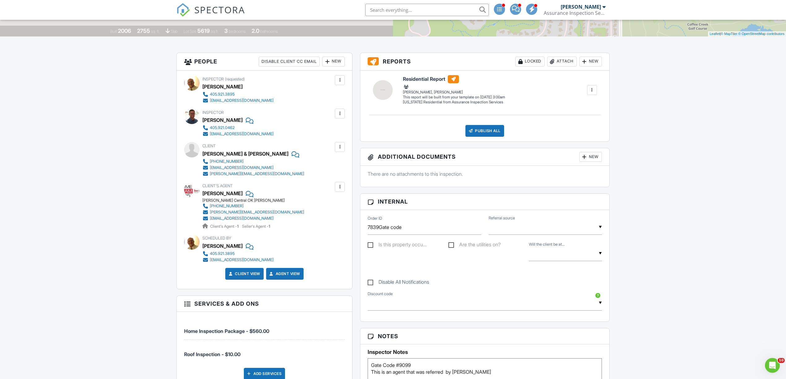
click at [338, 188] on div at bounding box center [340, 187] width 6 height 6
click at [327, 202] on li "Edit" at bounding box center [325, 205] width 32 height 15
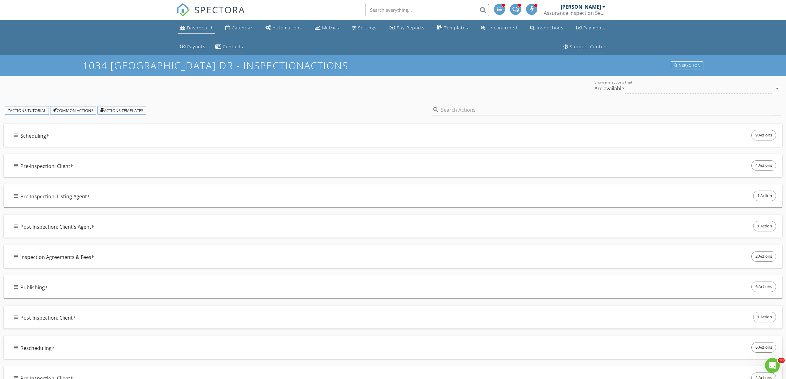
click at [204, 30] on div "Dashboard" at bounding box center [200, 28] width 26 height 6
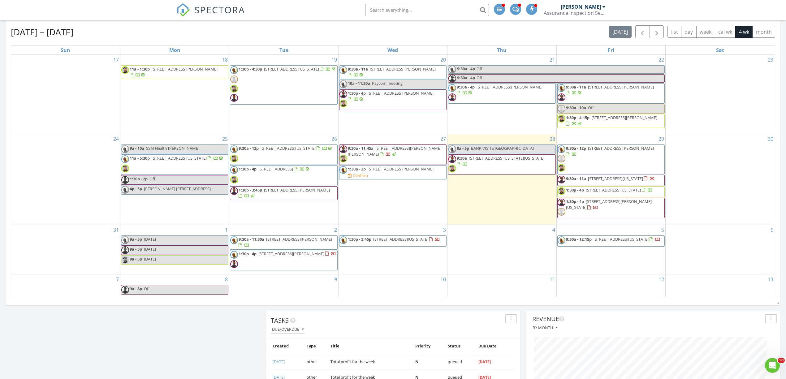
scroll to position [358, 0]
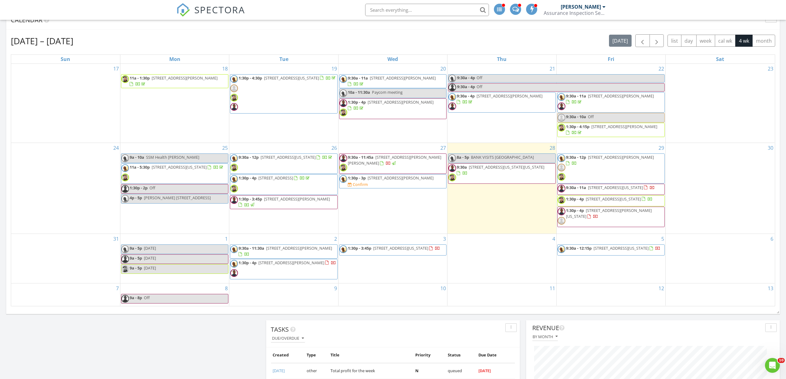
click at [288, 265] on span "1034 Villas Creek Dr, Edmond 73003" at bounding box center [291, 263] width 66 height 6
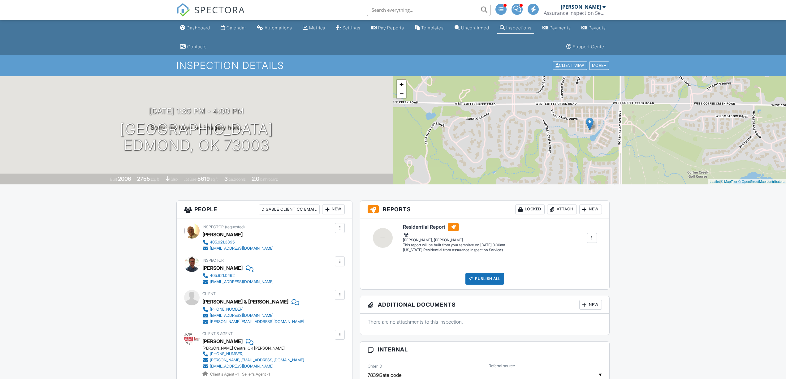
click at [603, 7] on div at bounding box center [603, 6] width 3 height 5
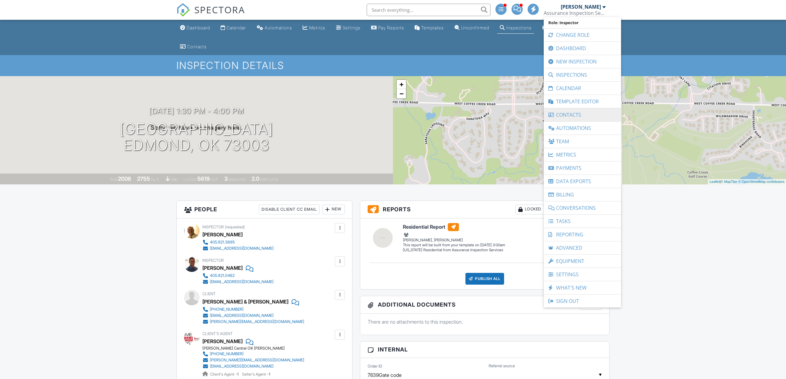
click at [572, 114] on link "Contacts" at bounding box center [582, 114] width 71 height 13
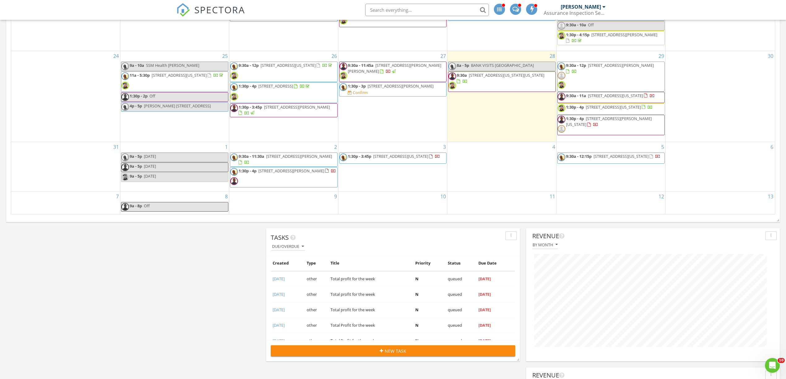
scroll to position [440, 0]
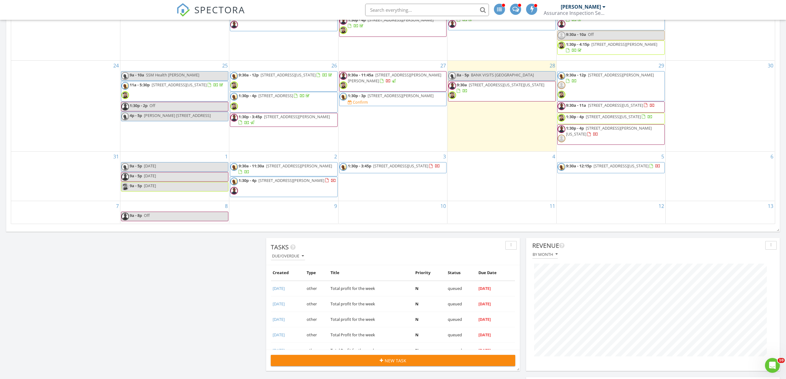
click at [291, 169] on span "[STREET_ADDRESS][PERSON_NAME]" at bounding box center [299, 166] width 66 height 6
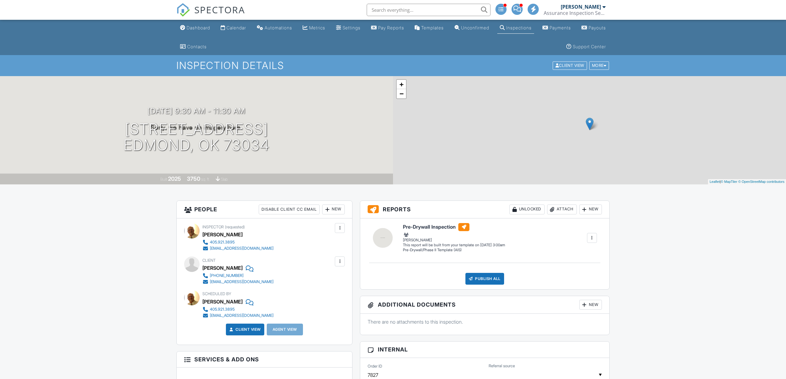
click at [332, 205] on div "New" at bounding box center [333, 210] width 23 height 10
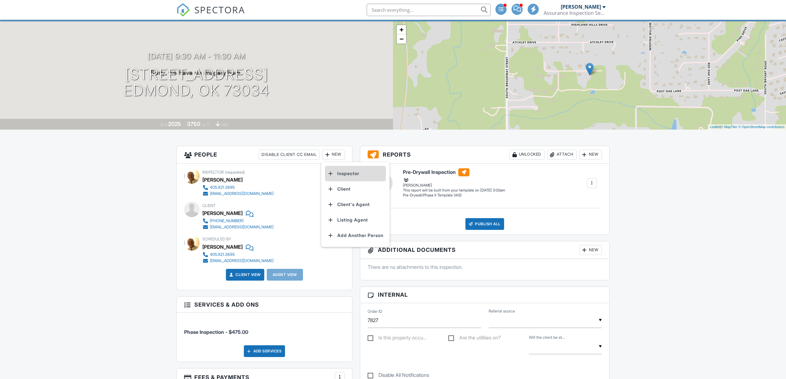
click at [350, 172] on li "Inspector" at bounding box center [355, 173] width 61 height 15
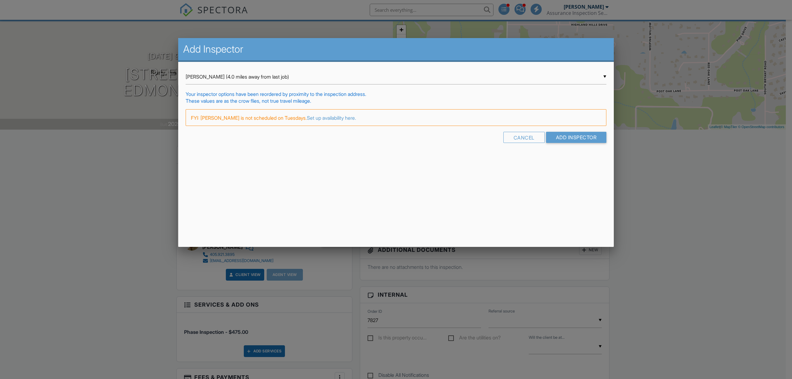
click at [603, 76] on div "▼ Kaleb McCullock (4.0 miles away from last job) Kaleb McCullock (4.0 miles awa…" at bounding box center [396, 76] width 421 height 15
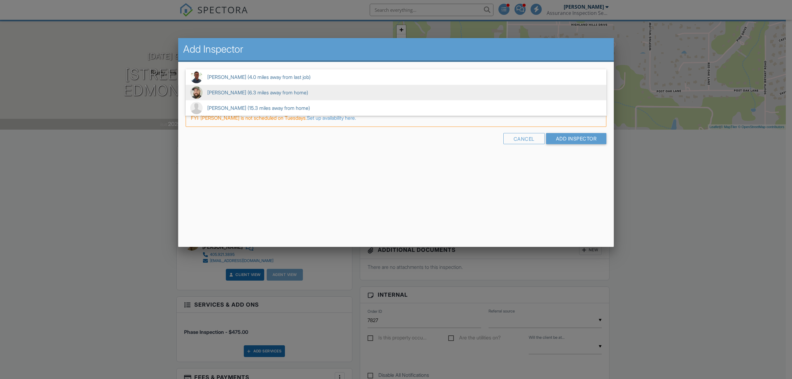
click at [280, 90] on span "Greg Scioli (6.3 miles away from home)" at bounding box center [396, 92] width 421 height 15
type input "Greg Scioli (6.3 miles away from home)"
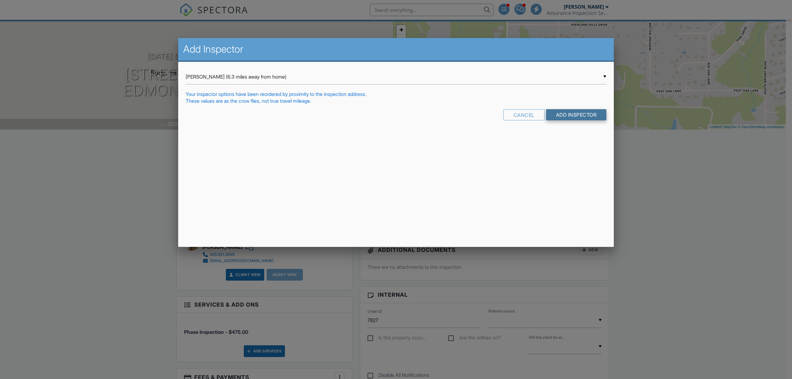
click at [577, 115] on input "Add Inspector" at bounding box center [576, 114] width 61 height 11
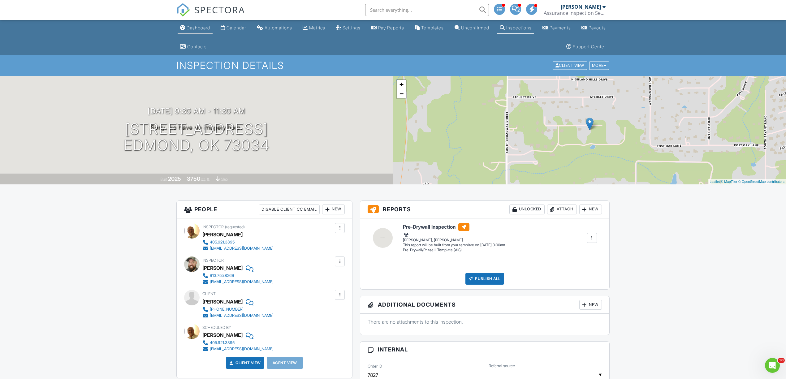
click at [198, 29] on div "Dashboard" at bounding box center [199, 27] width 24 height 5
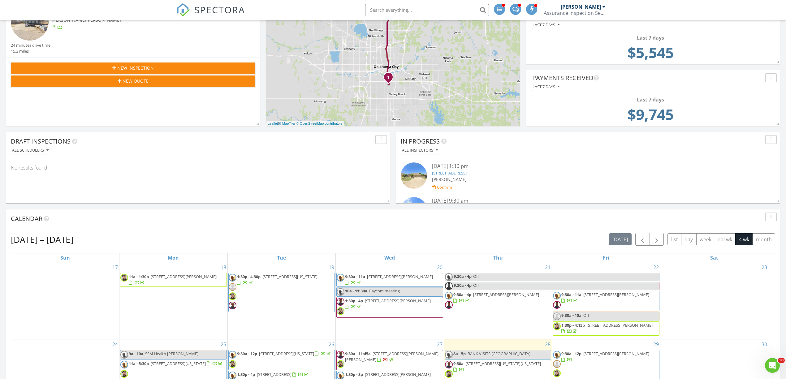
scroll to position [358, 0]
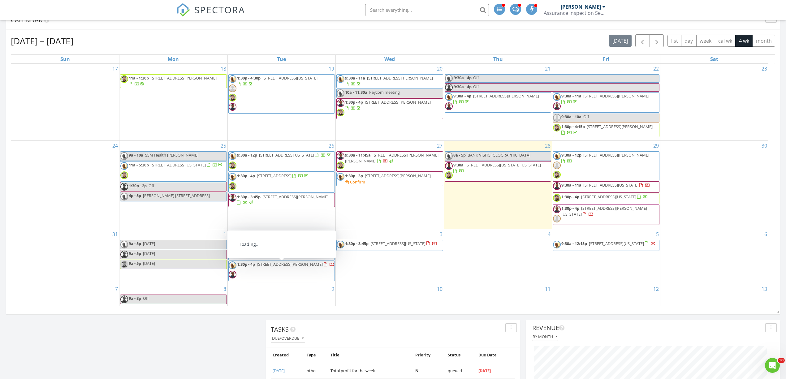
click at [278, 270] on span "1:30p - 4p 1034 Villas Creek Dr, Edmond 73003" at bounding box center [282, 270] width 106 height 19
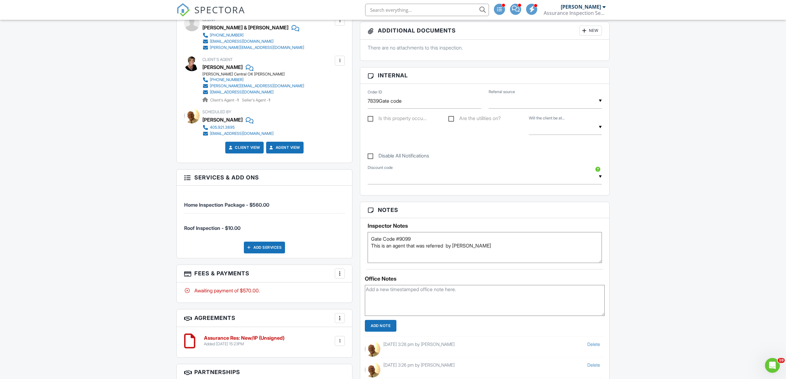
drag, startPoint x: 0, startPoint y: 0, endPoint x: 468, endPoint y: 269, distance: 540.0
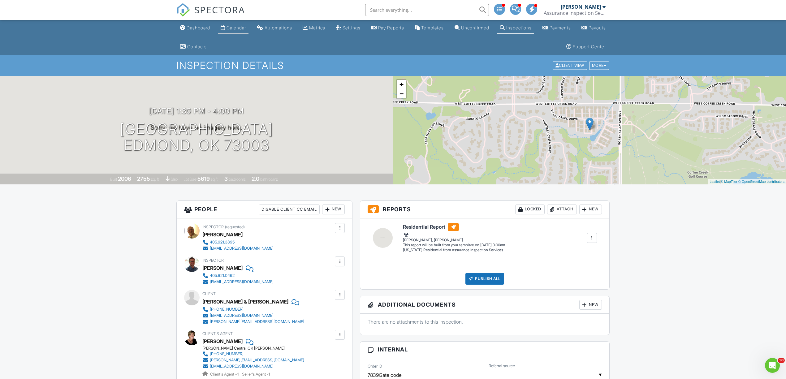
click at [242, 26] on div "Calendar" at bounding box center [235, 27] width 19 height 5
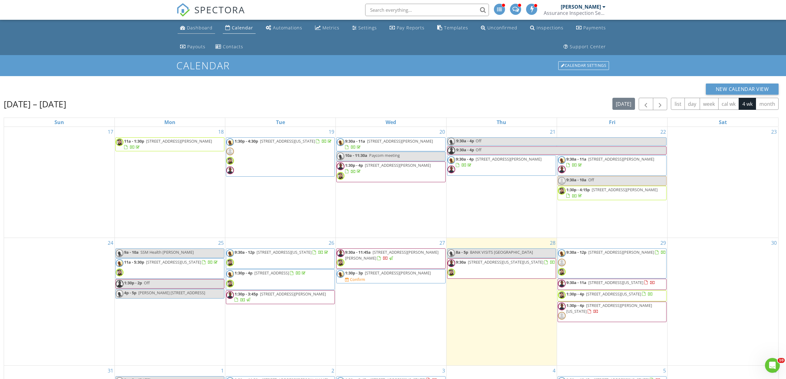
click at [205, 28] on div "Dashboard" at bounding box center [200, 28] width 26 height 6
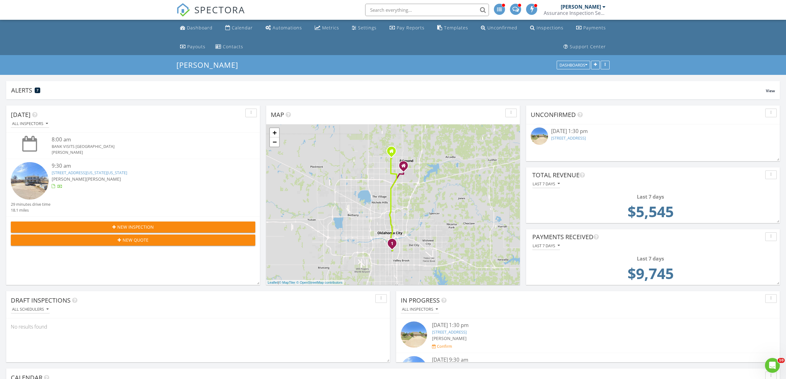
click at [561, 139] on link "2837 Overland Way, Edmond, OK 73012" at bounding box center [568, 138] width 35 height 6
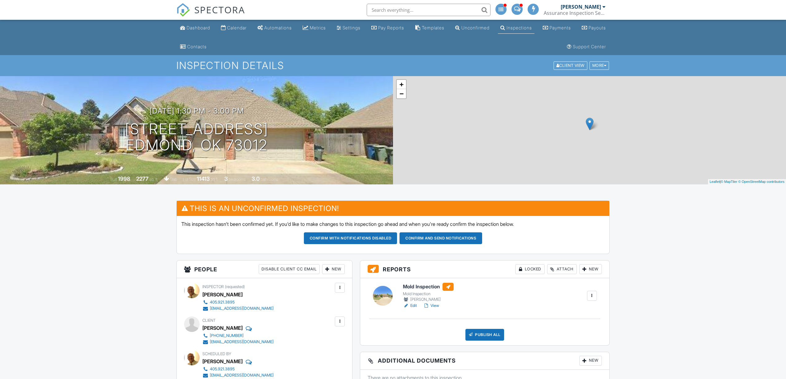
click at [562, 264] on div "Attach" at bounding box center [562, 269] width 30 height 10
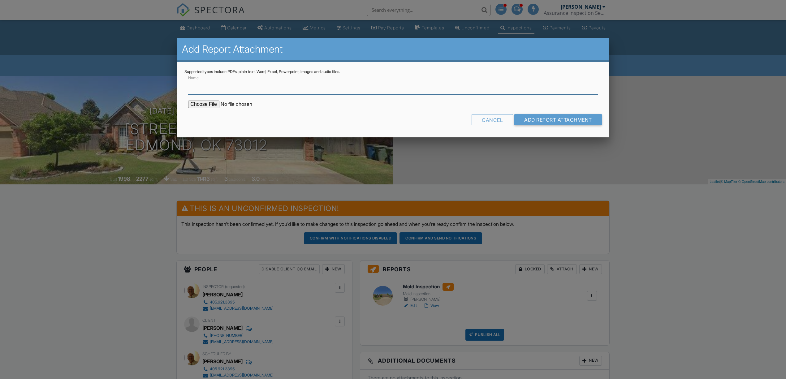
click at [220, 87] on input "Name" at bounding box center [393, 86] width 410 height 15
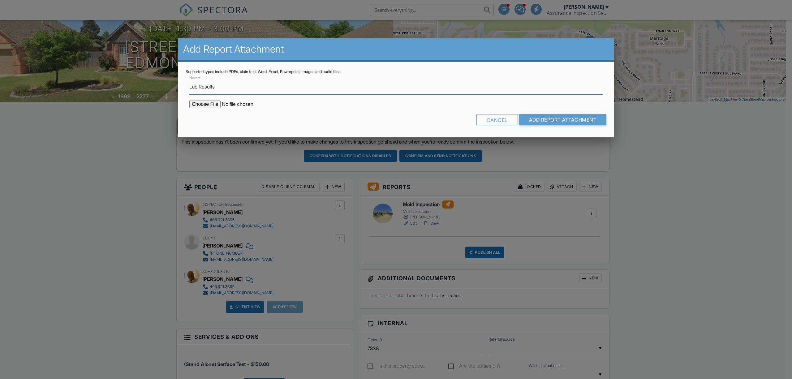
type input "Lab Results"
type input "C:\fakepath\MoldReport - 2837 Overland Way.pdf"
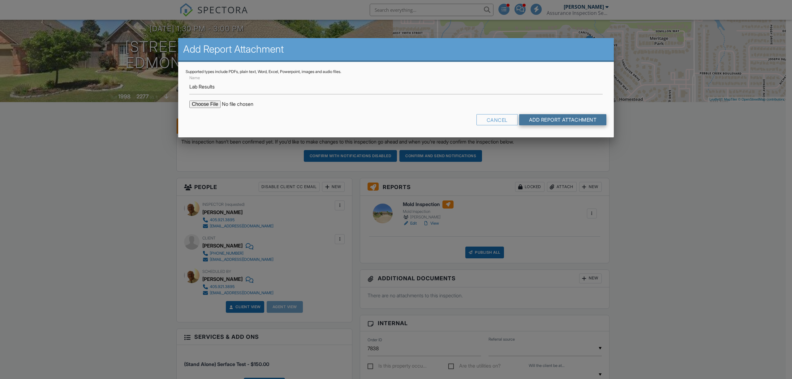
click at [572, 119] on input "Add Report Attachment" at bounding box center [563, 119] width 88 height 11
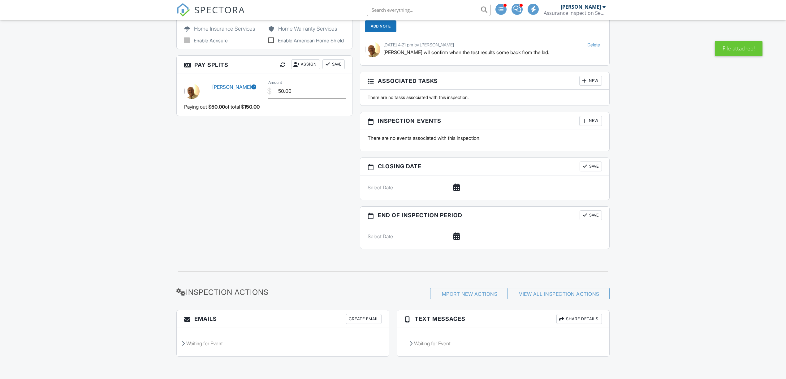
scroll to position [171, 0]
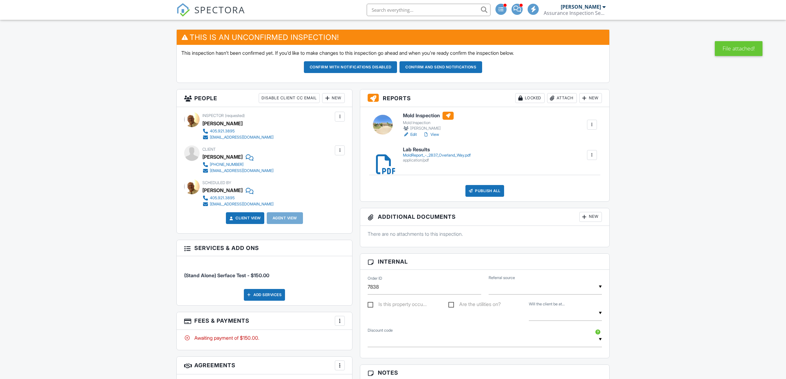
click at [415, 136] on link "Edit" at bounding box center [410, 135] width 14 height 6
